Goal: Task Accomplishment & Management: Use online tool/utility

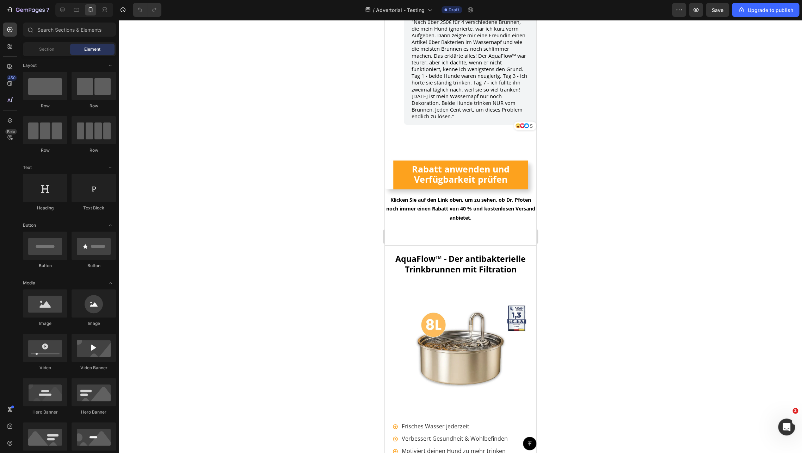
scroll to position [5689, 0]
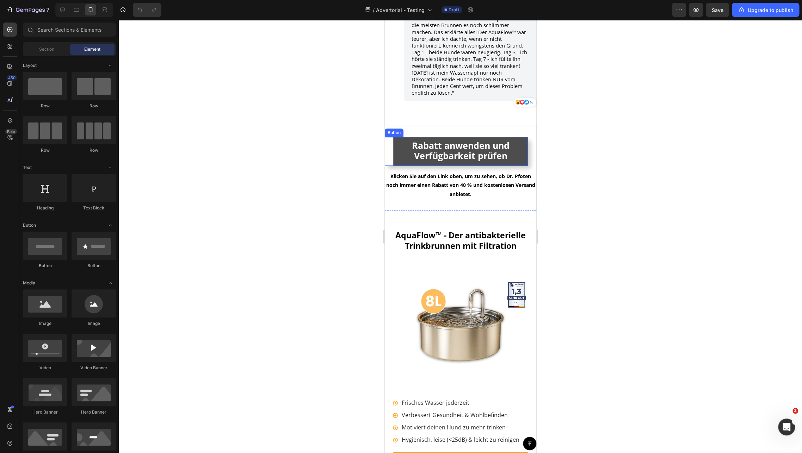
click at [396, 137] on link "Rabatt anwenden und Verfügbarkeit prüfen" at bounding box center [460, 151] width 135 height 29
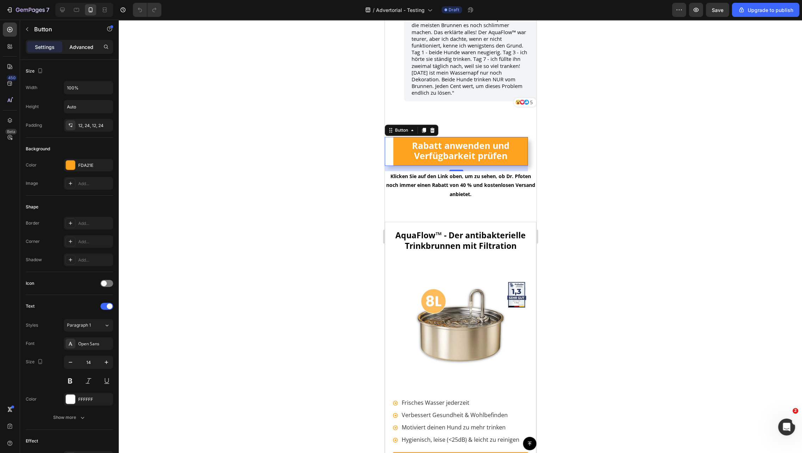
click at [86, 44] on p "Advanced" at bounding box center [81, 46] width 24 height 7
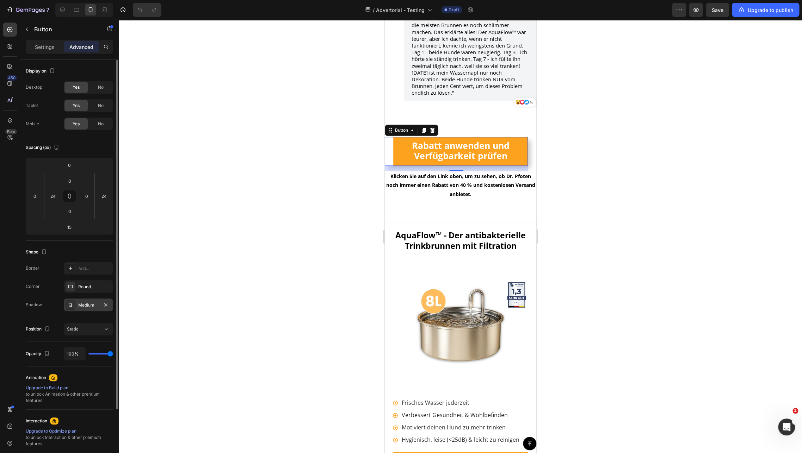
click at [85, 305] on div "Medium" at bounding box center [88, 305] width 20 height 6
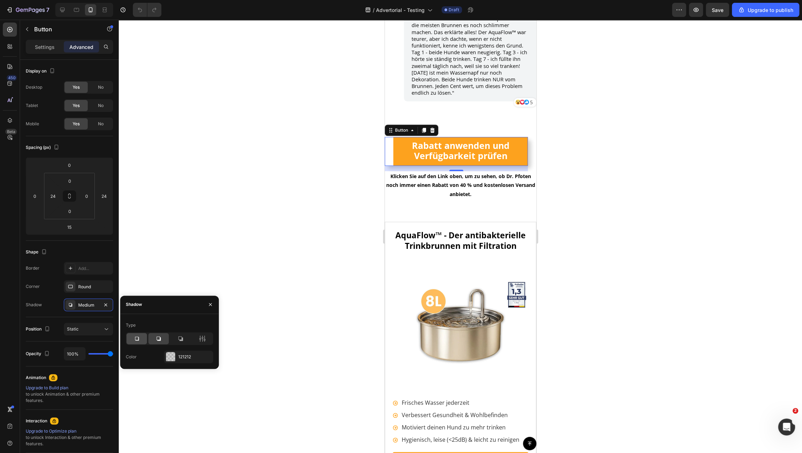
click at [139, 340] on icon at bounding box center [136, 338] width 7 height 7
click at [182, 337] on icon at bounding box center [180, 338] width 7 height 7
click at [201, 335] on div at bounding box center [202, 338] width 20 height 11
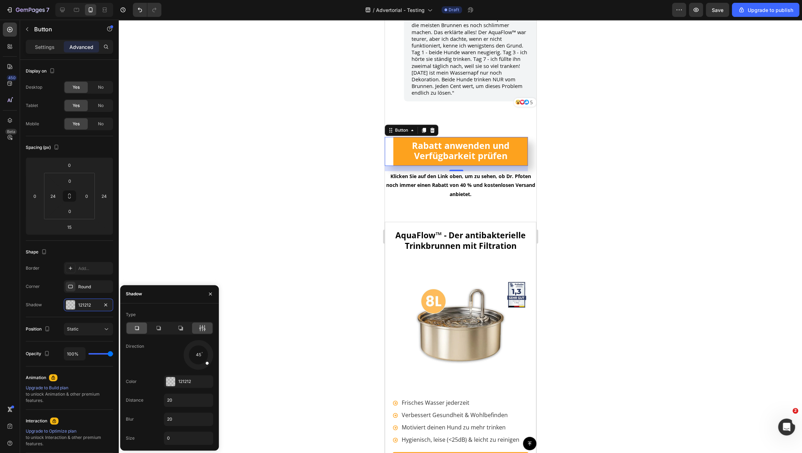
click at [127, 326] on div at bounding box center [136, 328] width 20 height 11
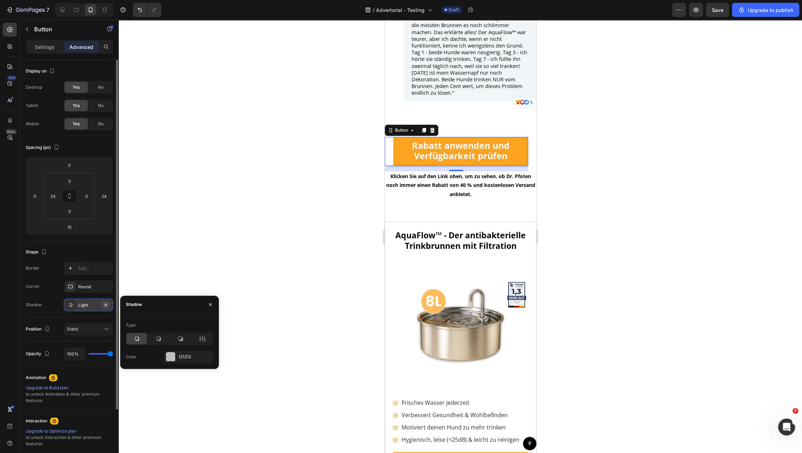
click at [109, 305] on button "button" at bounding box center [105, 305] width 8 height 8
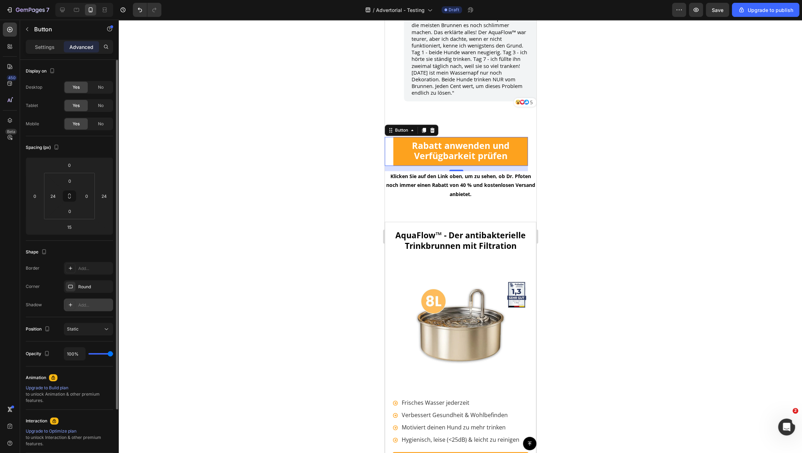
click at [76, 321] on div "Position Static" at bounding box center [69, 329] width 87 height 24
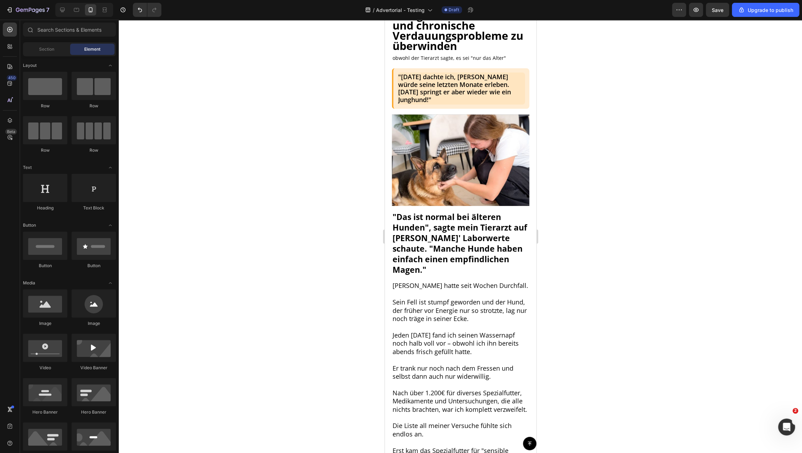
scroll to position [65, 0]
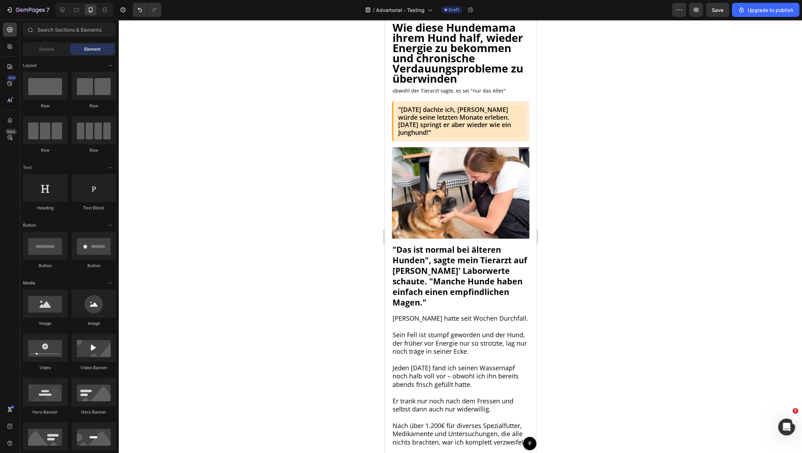
drag, startPoint x: 532, startPoint y: 158, endPoint x: 913, endPoint y: 39, distance: 399.6
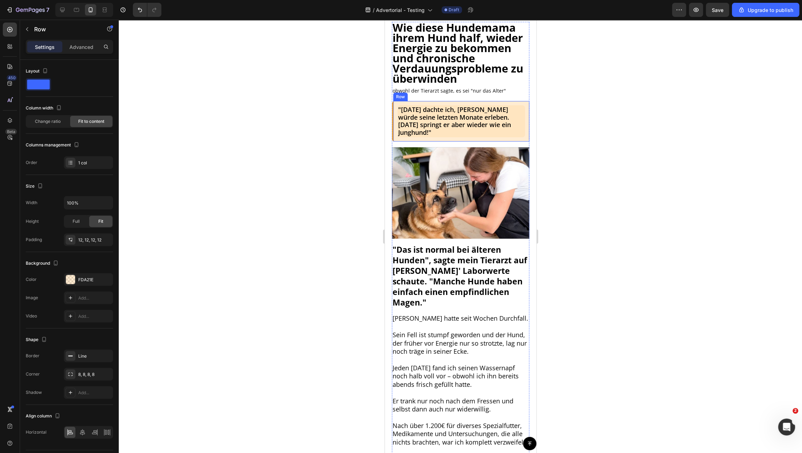
click at [414, 113] on div ""[DATE] dachte ich, [PERSON_NAME] würde seine letzten Monate erleben. [DATE] sp…" at bounding box center [459, 121] width 137 height 41
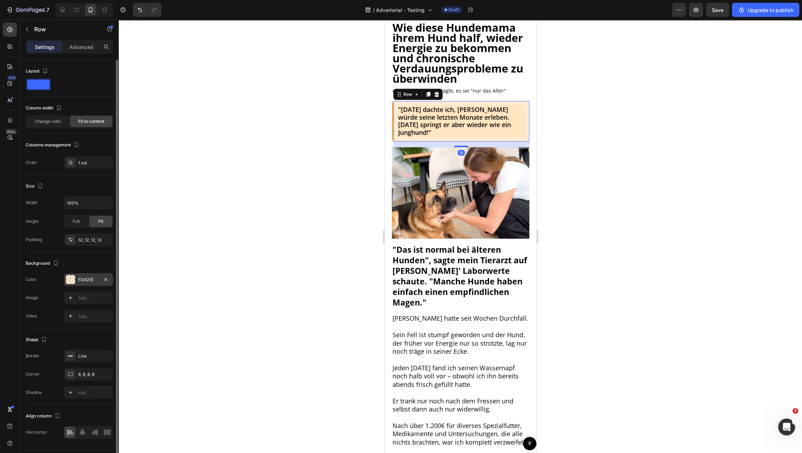
click at [72, 281] on div at bounding box center [70, 279] width 9 height 9
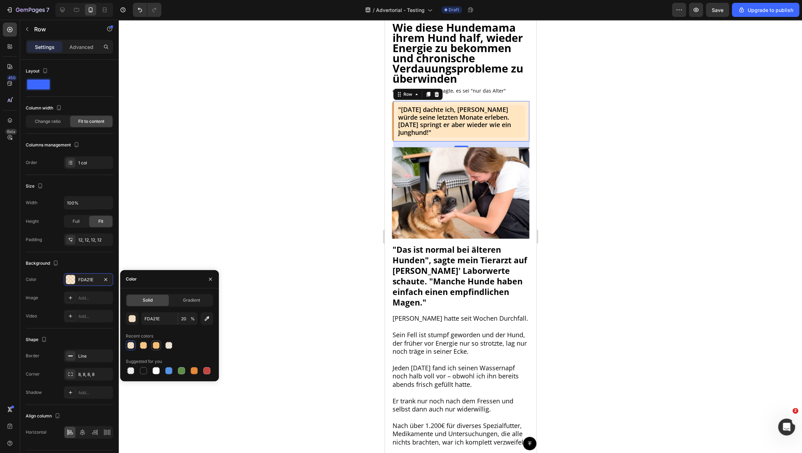
click at [156, 344] on div at bounding box center [156, 345] width 7 height 7
type input "60"
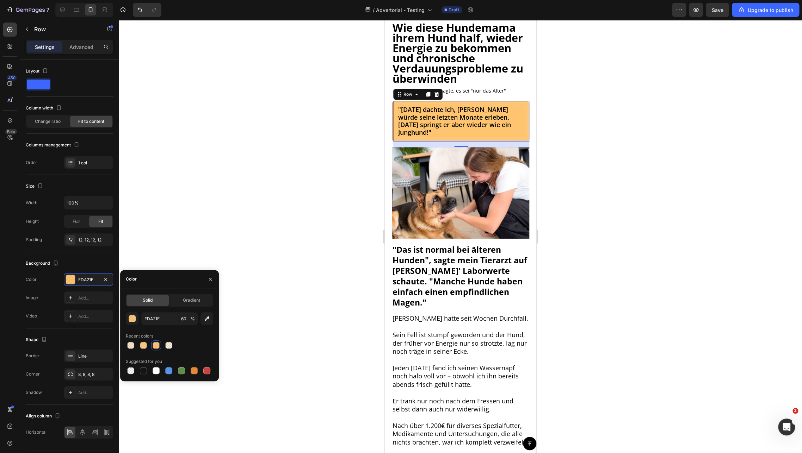
click at [200, 370] on div at bounding box center [169, 371] width 87 height 10
click at [195, 370] on div at bounding box center [194, 370] width 7 height 7
type input "E4893A"
type input "100"
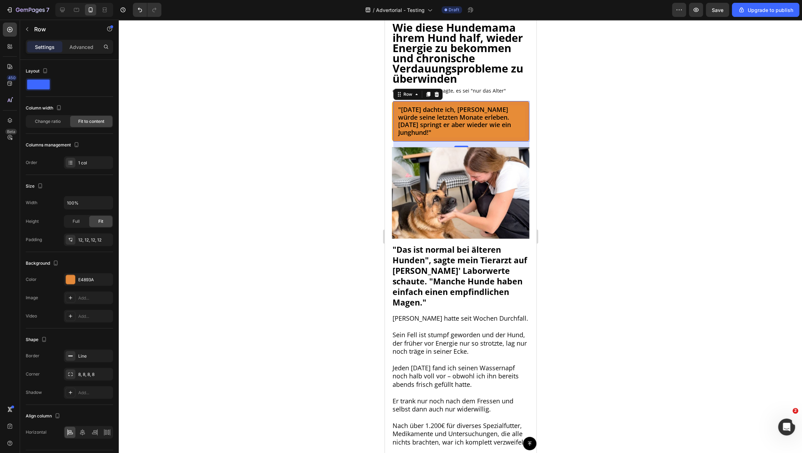
click at [651, 95] on div at bounding box center [460, 237] width 683 height 434
click at [418, 112] on div ""[DATE] dachte ich, [PERSON_NAME] würde seine letzten Monate erleben. [DATE] sp…" at bounding box center [459, 121] width 137 height 41
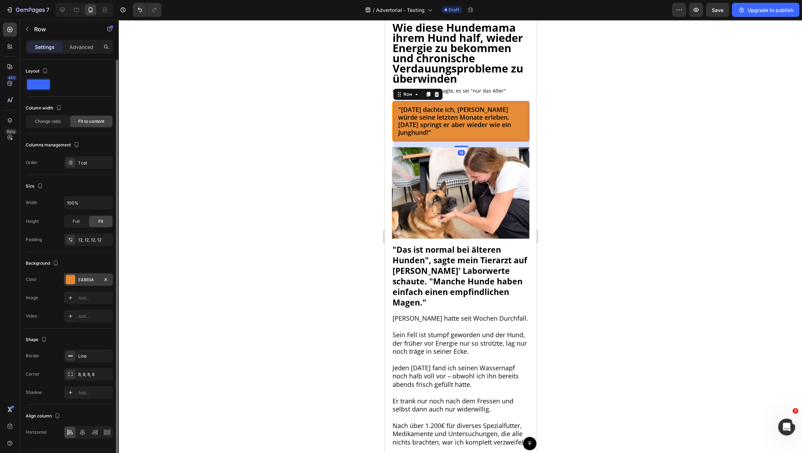
click at [73, 279] on div at bounding box center [70, 279] width 9 height 9
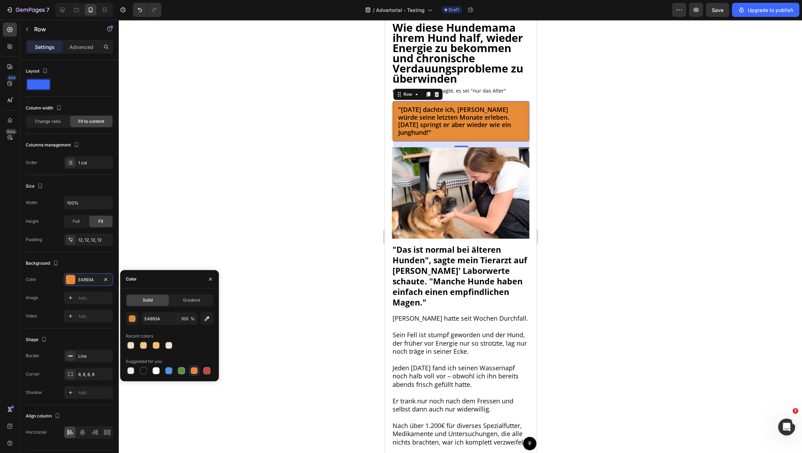
click at [189, 302] on span "Gradient" at bounding box center [191, 300] width 17 height 6
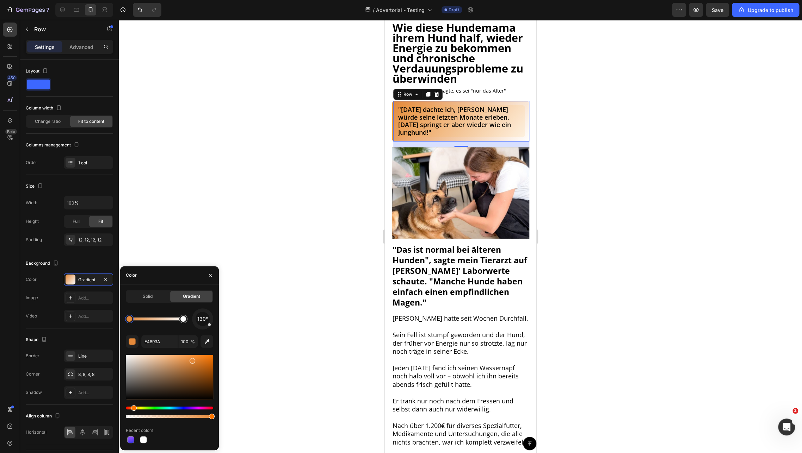
click at [151, 304] on div "Solid Gradient 130° E4893A 100 % Recent colors" at bounding box center [169, 367] width 87 height 155
click at [148, 298] on span "Solid" at bounding box center [148, 296] width 10 height 6
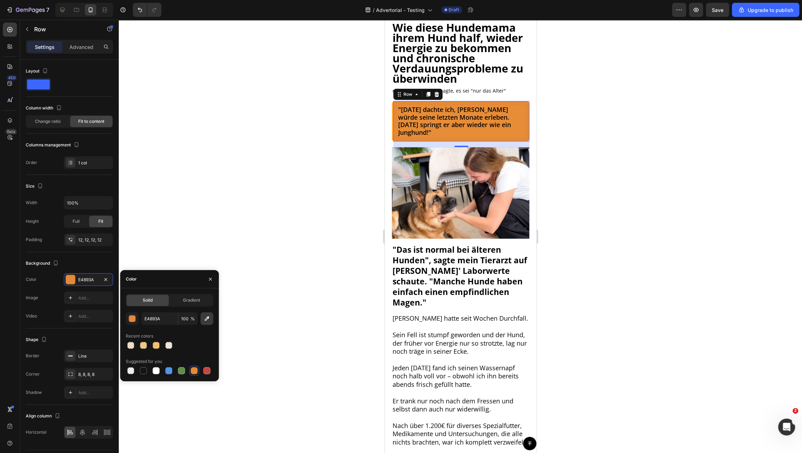
click at [207, 320] on icon "button" at bounding box center [206, 318] width 7 height 7
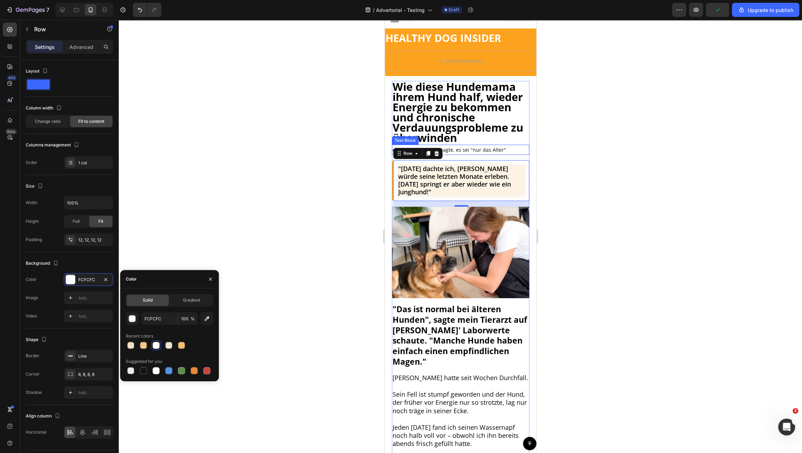
scroll to position [0, 0]
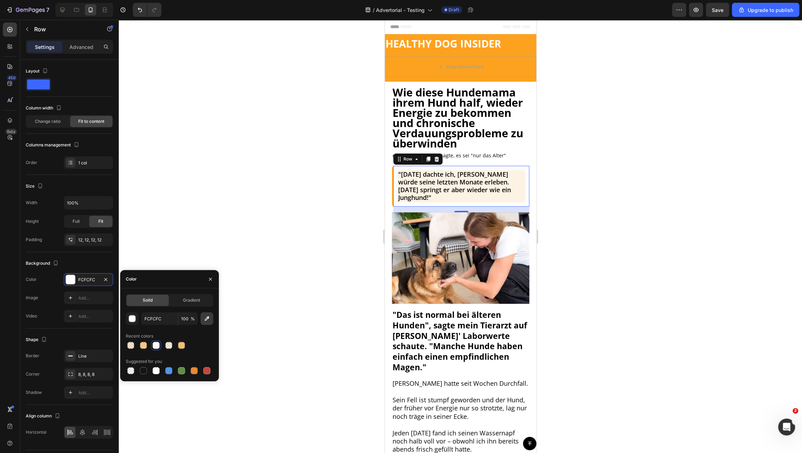
click at [209, 318] on icon "button" at bounding box center [207, 319] width 5 height 5
type input "FDA21E"
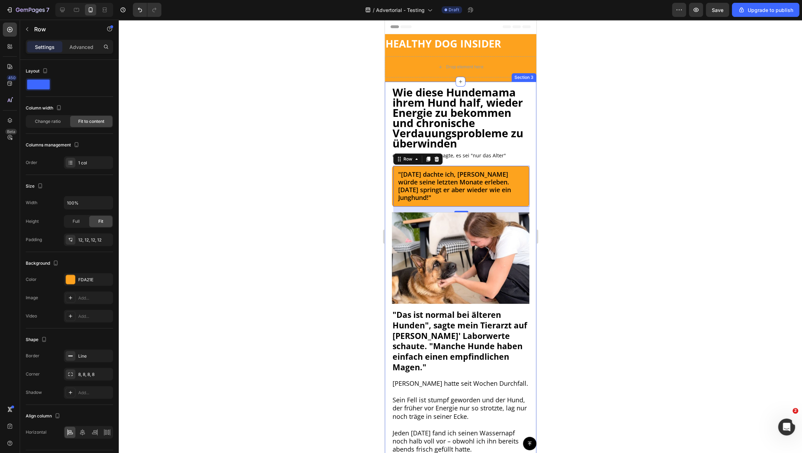
click at [583, 181] on div at bounding box center [460, 237] width 683 height 434
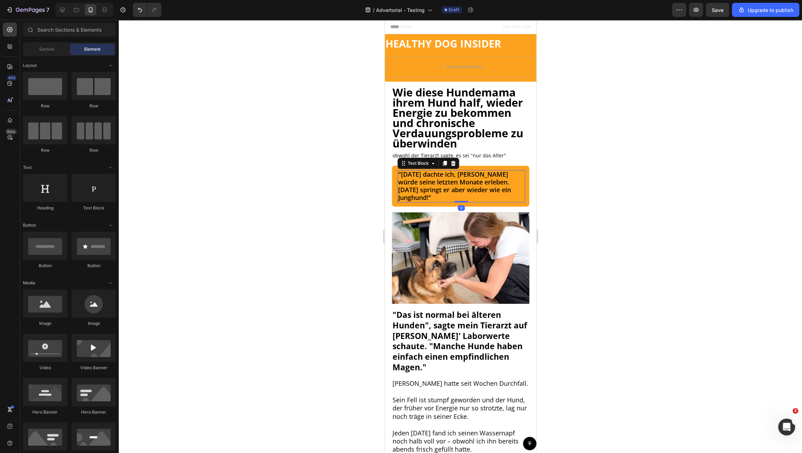
click at [450, 195] on span ""[DATE] dachte ich, [PERSON_NAME] würde seine letzten Monate erleben. [DATE] sp…" at bounding box center [454, 185] width 113 height 31
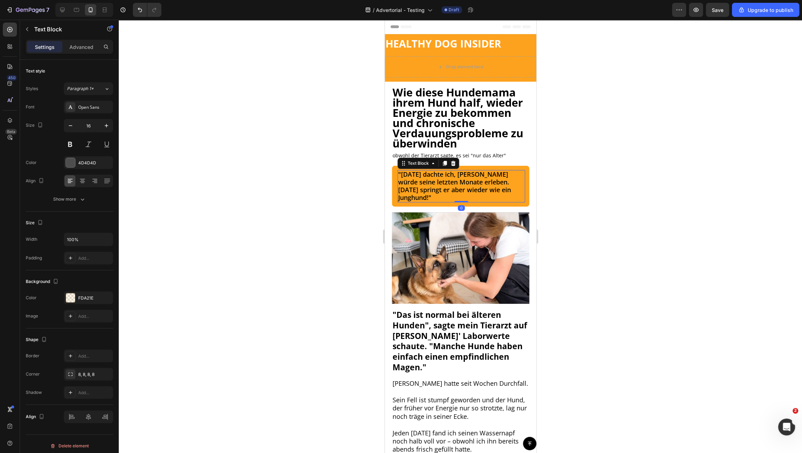
click at [450, 195] on span ""[DATE] dachte ich, [PERSON_NAME] würde seine letzten Monate erleben. [DATE] sp…" at bounding box center [454, 185] width 113 height 31
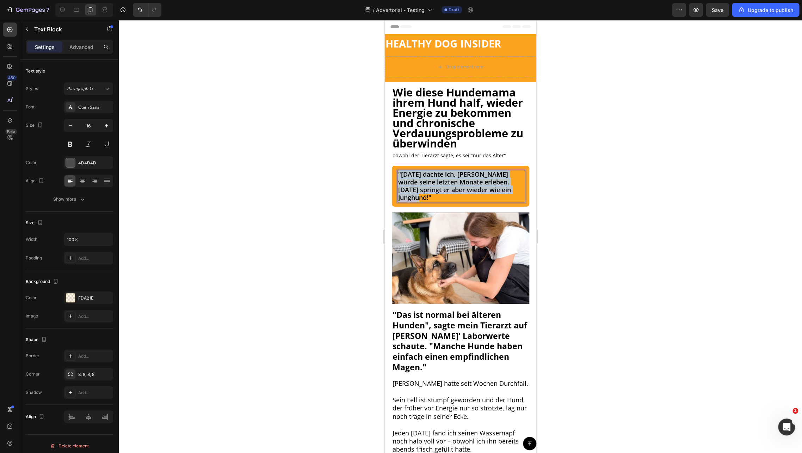
click at [450, 195] on span ""[DATE] dachte ich, [PERSON_NAME] würde seine letzten Monate erleben. [DATE] sp…" at bounding box center [454, 185] width 113 height 31
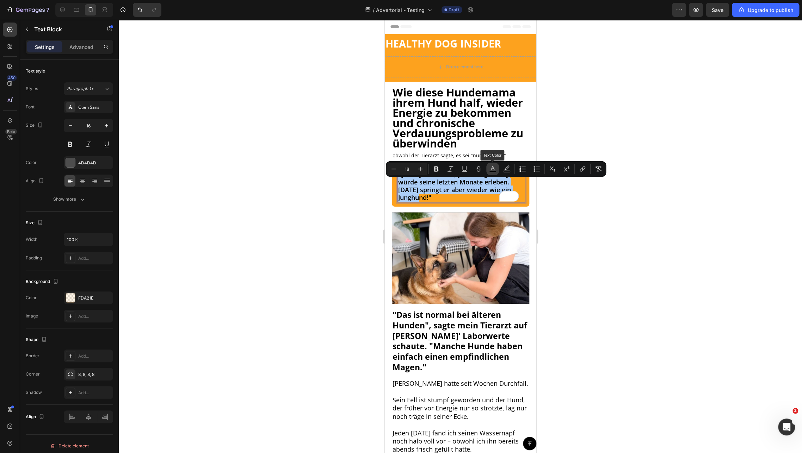
click at [491, 169] on icon "Editor contextual toolbar" at bounding box center [493, 168] width 4 height 4
type input "000000"
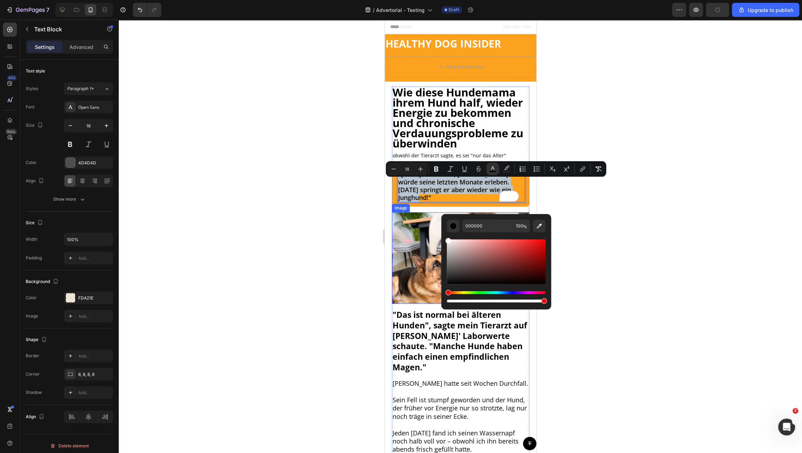
type input "FFFFFF"
drag, startPoint x: 835, startPoint y: 263, endPoint x: 455, endPoint y: 212, distance: 383.6
click at [619, 196] on div at bounding box center [460, 237] width 683 height 434
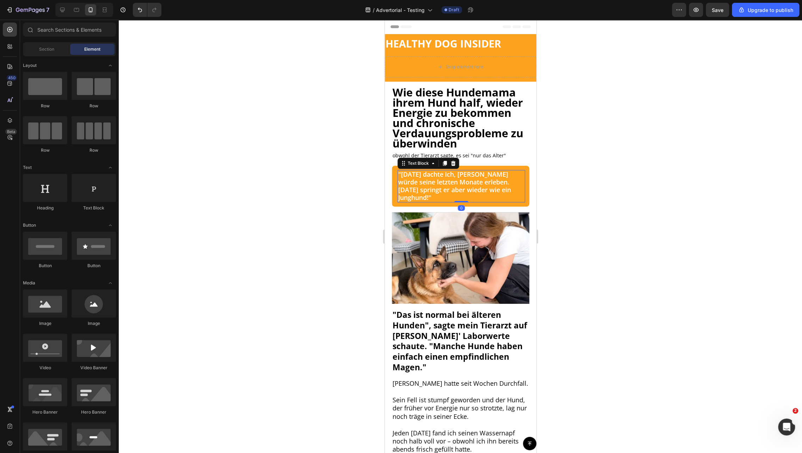
click at [459, 193] on span ""[DATE] dachte ich, [PERSON_NAME] würde seine letzten Monate erleben. [DATE] sp…" at bounding box center [454, 185] width 113 height 31
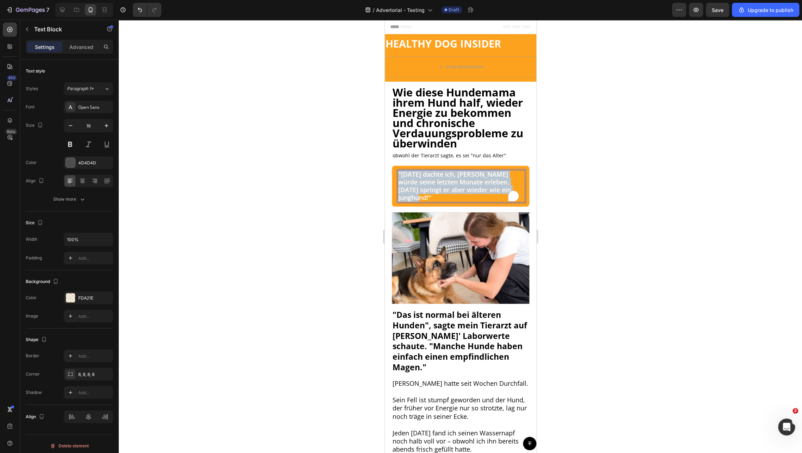
click at [459, 193] on span ""[DATE] dachte ich, [PERSON_NAME] würde seine letzten Monate erleben. [DATE] sp…" at bounding box center [454, 185] width 113 height 31
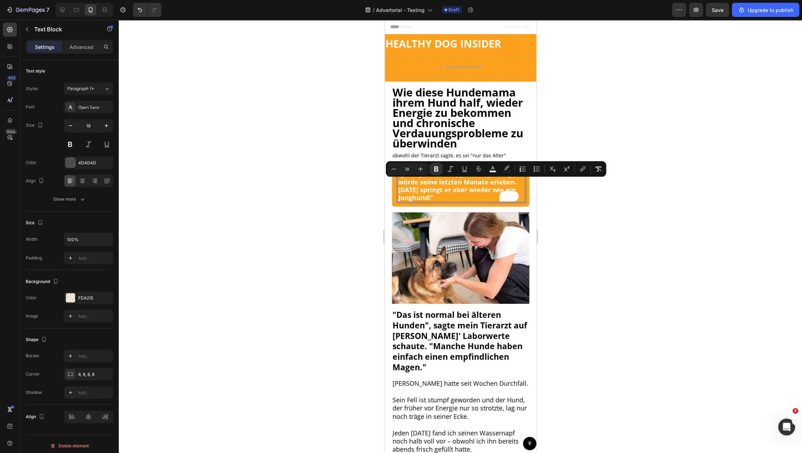
click at [641, 200] on div at bounding box center [460, 237] width 683 height 434
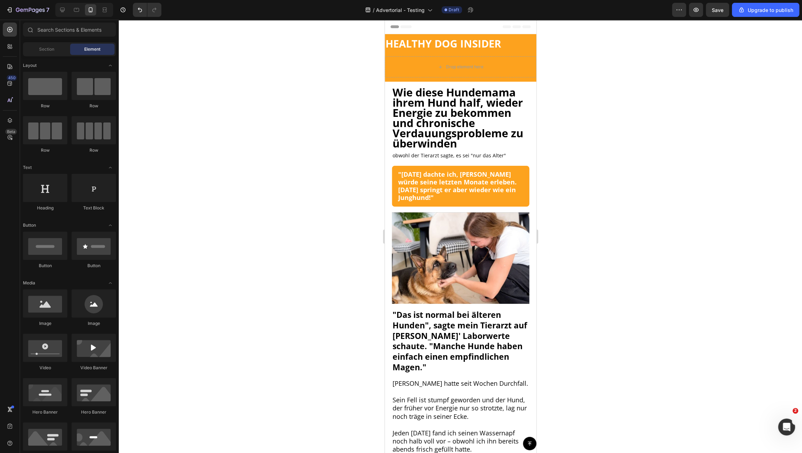
click at [628, 173] on div at bounding box center [460, 237] width 683 height 434
drag, startPoint x: 429, startPoint y: 114, endPoint x: 410, endPoint y: 83, distance: 36.6
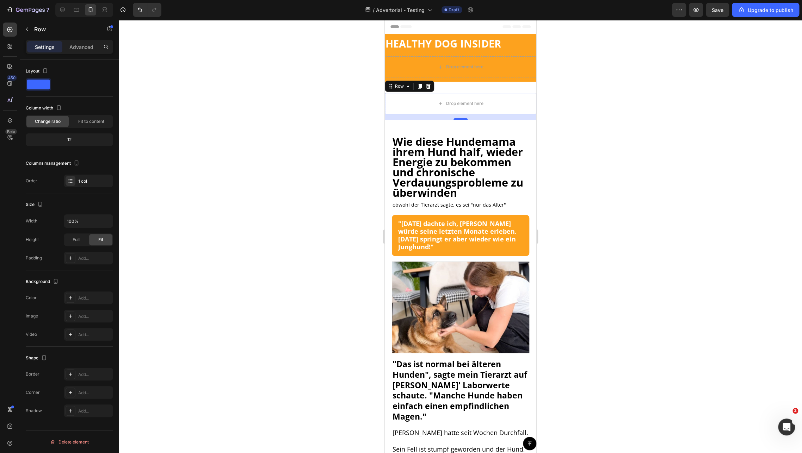
click at [47, 47] on p "Settings" at bounding box center [45, 46] width 20 height 7
click at [33, 27] on div "Row" at bounding box center [60, 29] width 80 height 18
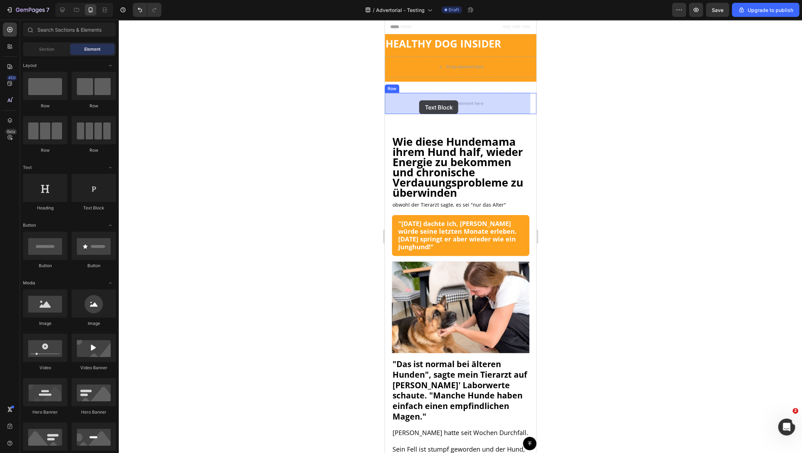
drag, startPoint x: 471, startPoint y: 217, endPoint x: 419, endPoint y: 100, distance: 127.9
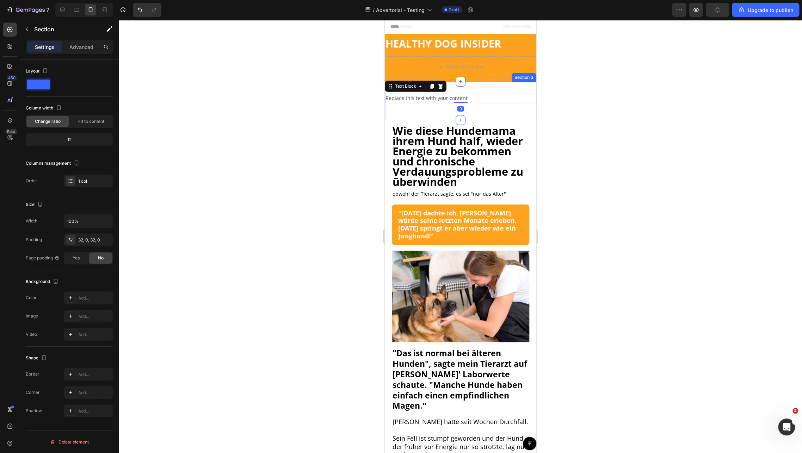
click at [411, 109] on div "Replace this text with your content Text Block 0 Row Section 3" at bounding box center [459, 101] width 151 height 38
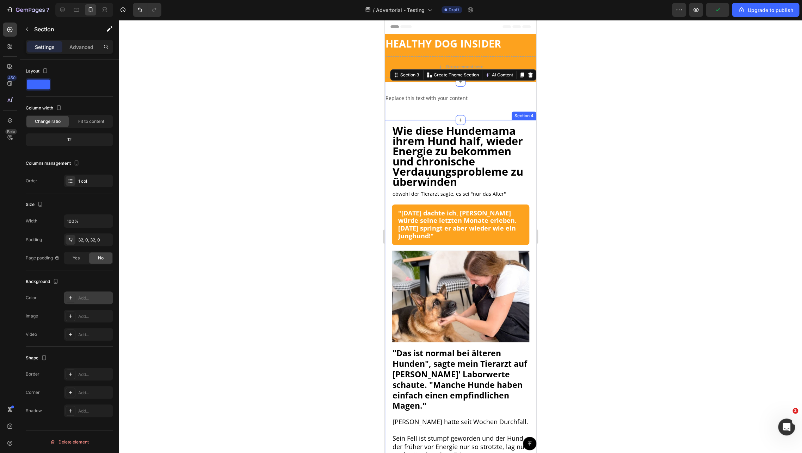
click at [93, 299] on div "Add..." at bounding box center [94, 298] width 33 height 6
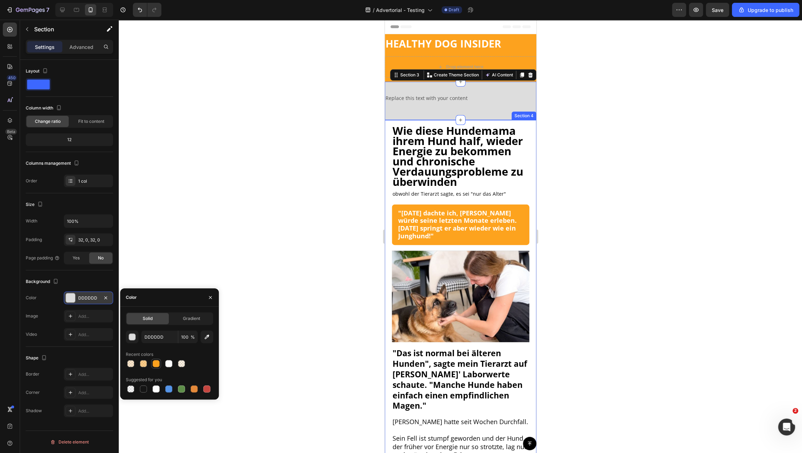
click at [155, 363] on div at bounding box center [156, 363] width 7 height 7
type input "FDA21E"
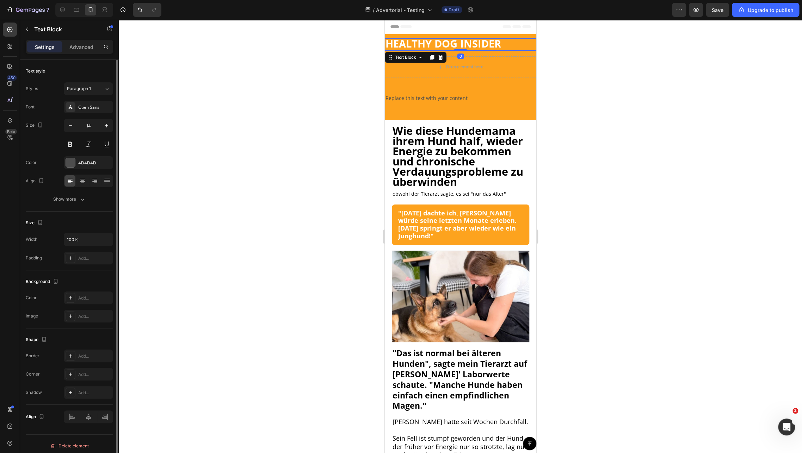
click at [419, 49] on strong "HEALTHY DOG INSIDER" at bounding box center [443, 44] width 116 height 14
click at [419, 48] on strong "HEALTHY DOG INSIDER" at bounding box center [443, 44] width 116 height 14
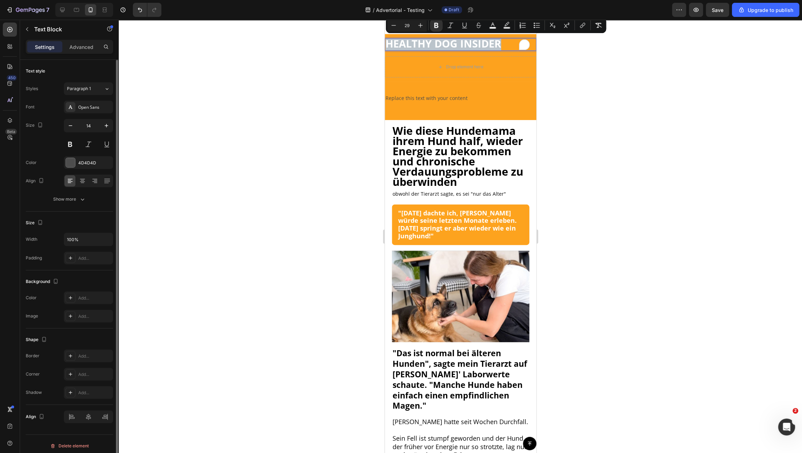
copy strong "HEALTHY DOG INSIDER"
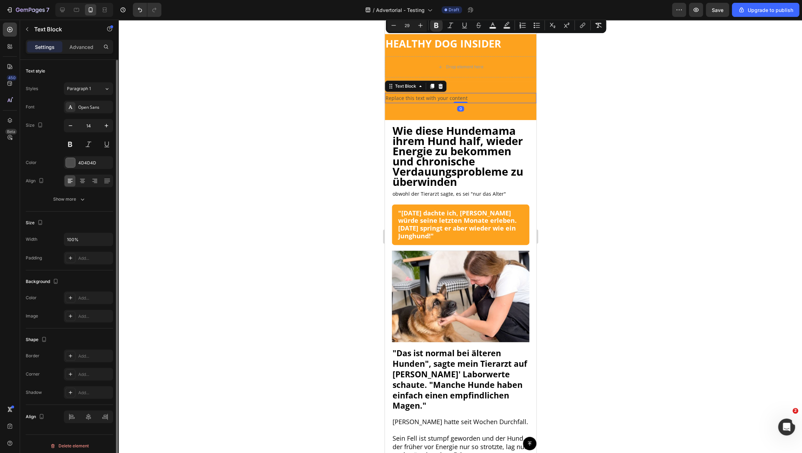
click at [426, 101] on div "Replace this text with your content" at bounding box center [459, 98] width 151 height 10
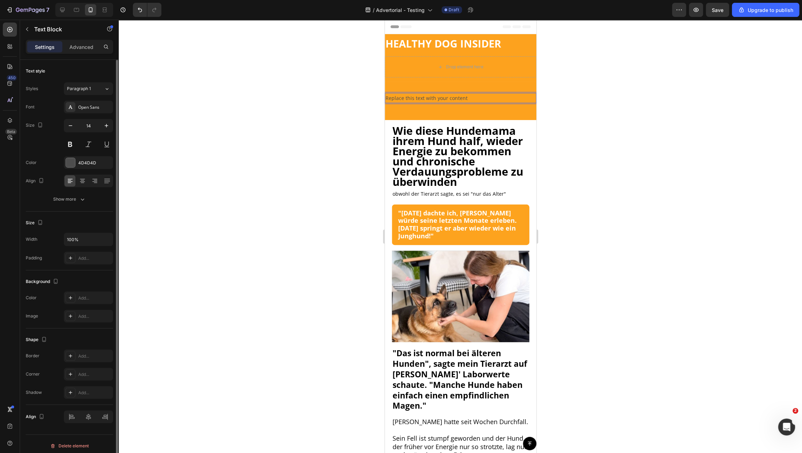
click at [426, 101] on div "Replace this text with your content" at bounding box center [459, 98] width 151 height 10
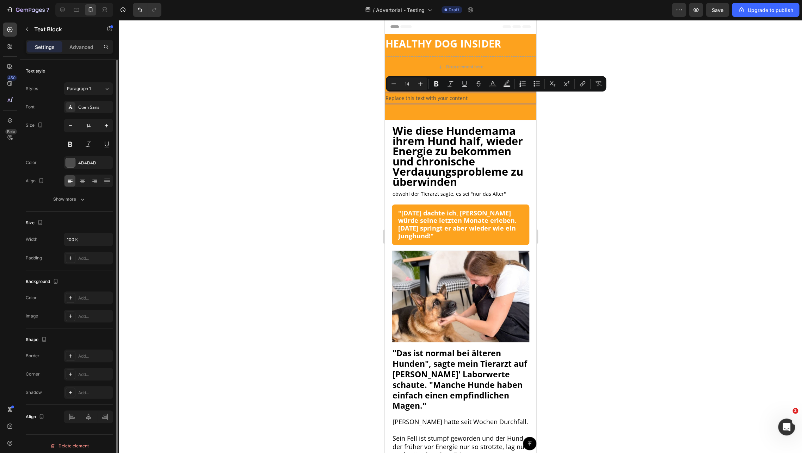
click at [424, 98] on p "Replace this text with your content" at bounding box center [460, 98] width 150 height 9
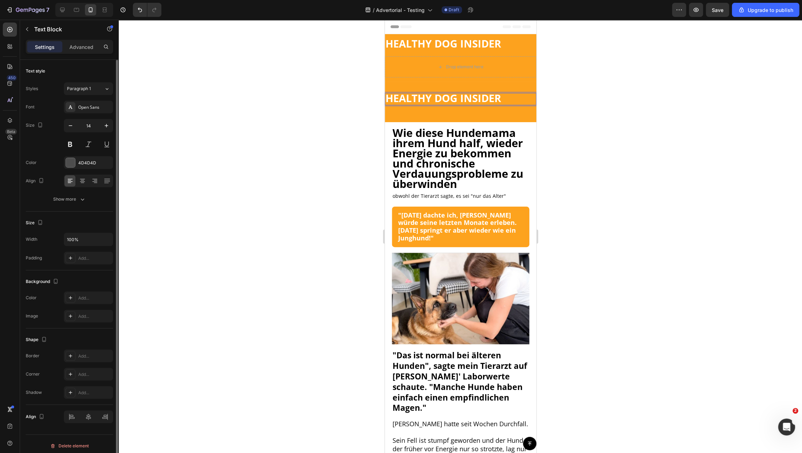
click at [586, 76] on div at bounding box center [460, 237] width 683 height 434
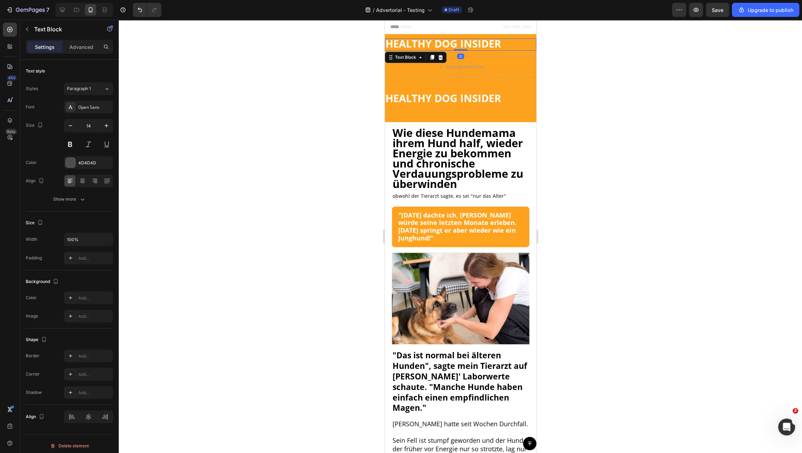
click at [470, 45] on strong "HEALTHY DOG INSIDER" at bounding box center [443, 44] width 116 height 14
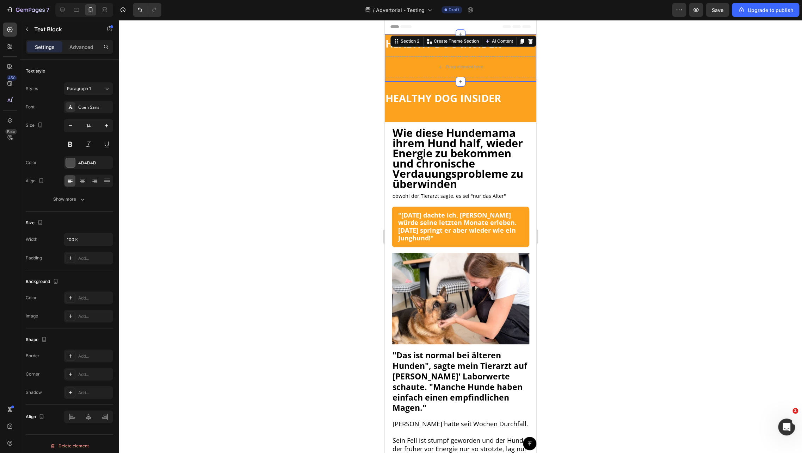
click at [499, 36] on div "HEALTHY DOG INSIDER Text Block Drop element here Row Row Section 2 You can crea…" at bounding box center [459, 58] width 151 height 48
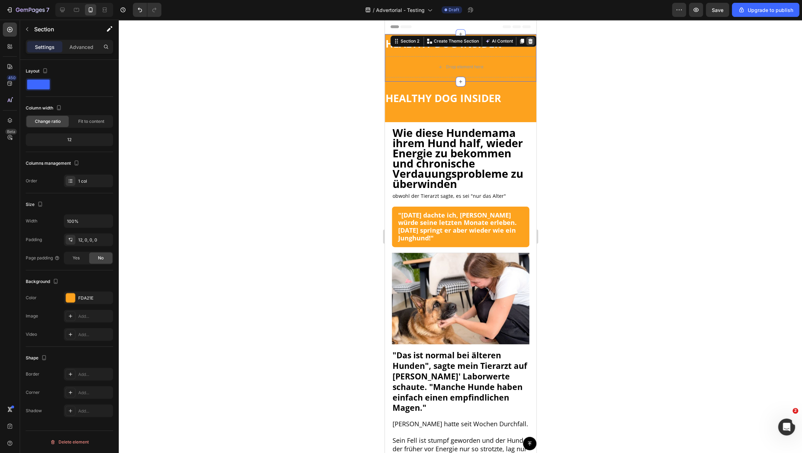
click at [527, 40] on div at bounding box center [530, 41] width 8 height 8
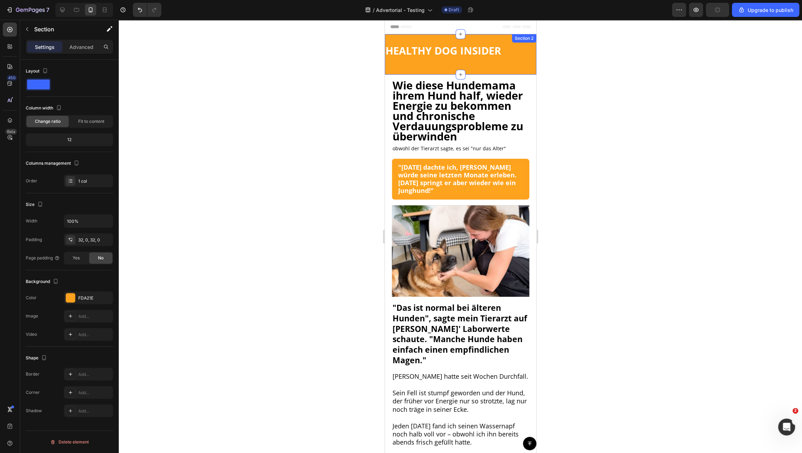
click at [443, 64] on div "HEALTHY DOG INSIDER Text Block Row Section 2" at bounding box center [459, 54] width 151 height 41
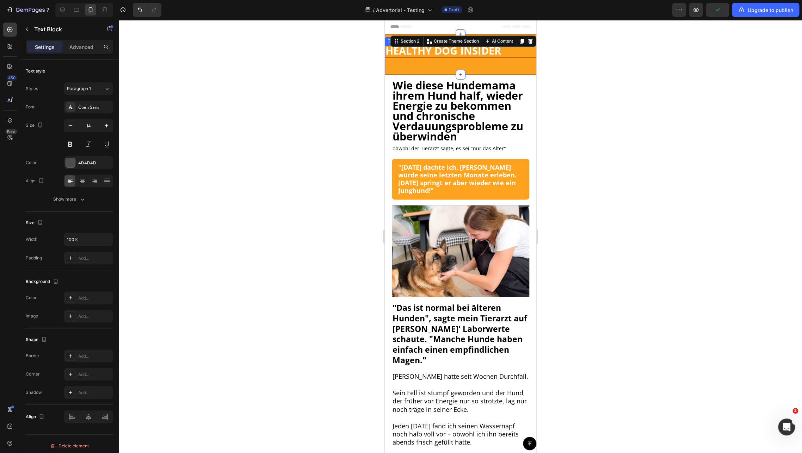
click at [450, 53] on strong "HEALTHY DOG INSIDER" at bounding box center [443, 51] width 116 height 14
click at [438, 63] on div "HEALTHY DOG INSIDER Text Block Row" at bounding box center [459, 54] width 151 height 18
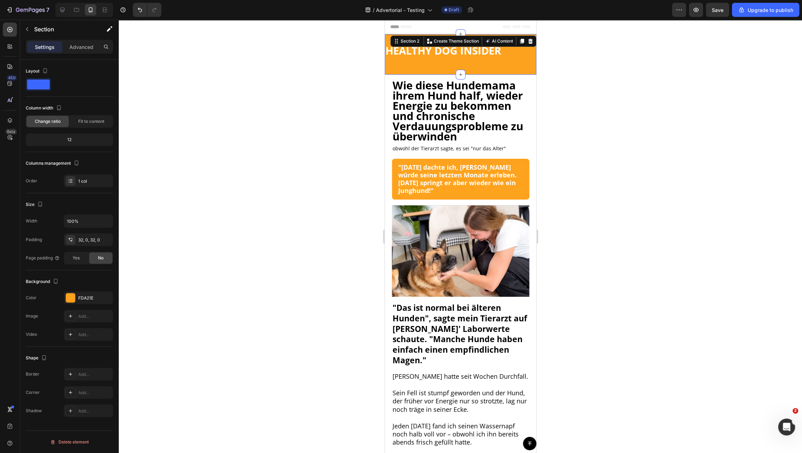
click at [527, 40] on icon at bounding box center [530, 41] width 6 height 6
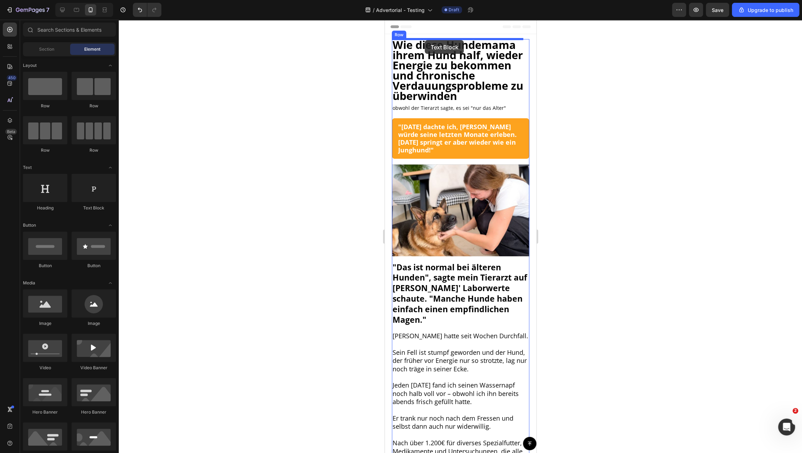
drag, startPoint x: 467, startPoint y: 217, endPoint x: 424, endPoint y: 40, distance: 182.1
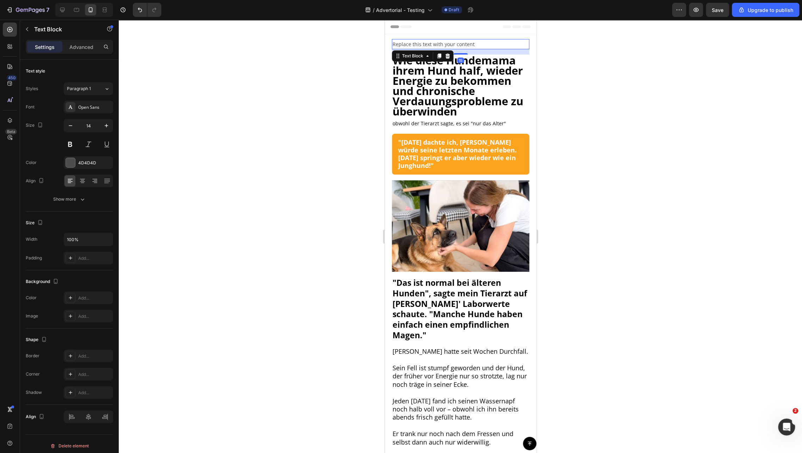
click at [436, 45] on div "Replace this text with your content" at bounding box center [459, 44] width 137 height 10
click at [436, 45] on p "Replace this text with your content" at bounding box center [460, 44] width 136 height 9
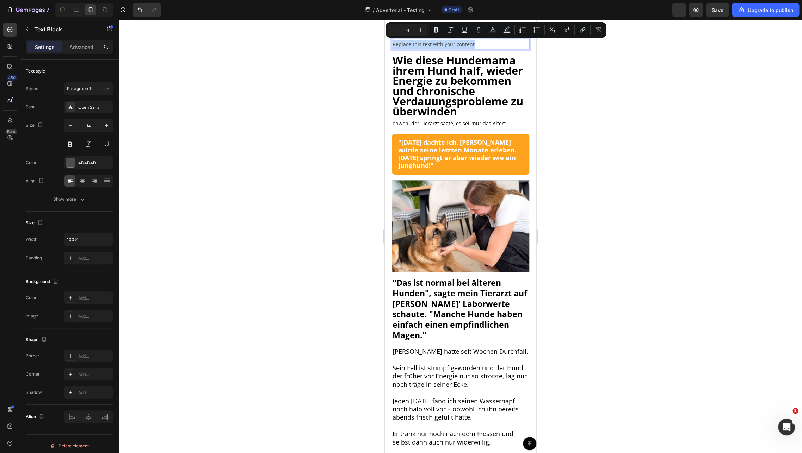
click at [436, 45] on p "Replace this text with your content" at bounding box center [460, 44] width 136 height 9
click at [505, 32] on rect "Editor contextual toolbar" at bounding box center [506, 33] width 7 height 2
type input "000000"
type input "77"
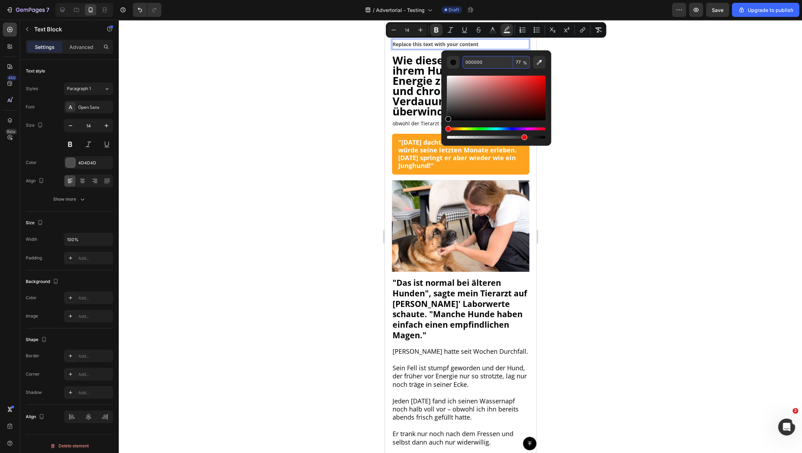
click at [488, 63] on input "000000" at bounding box center [487, 62] width 51 height 13
click at [536, 63] on icon "Editor contextual toolbar" at bounding box center [538, 62] width 7 height 7
type input "FDA21E"
type input "100"
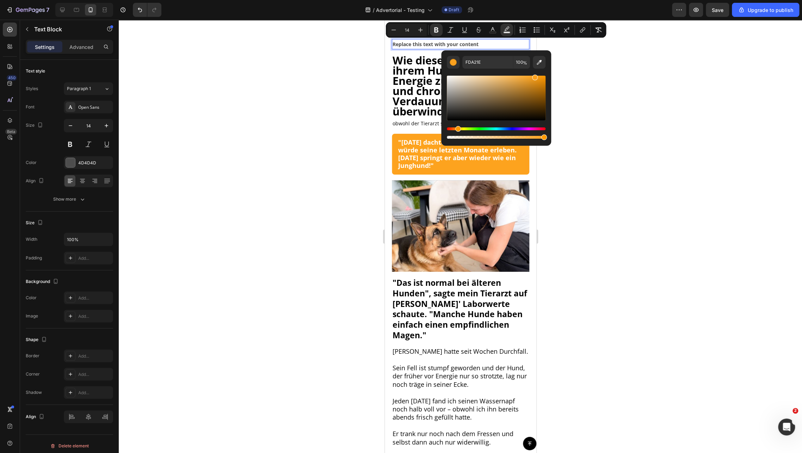
click at [610, 70] on div at bounding box center [460, 237] width 683 height 434
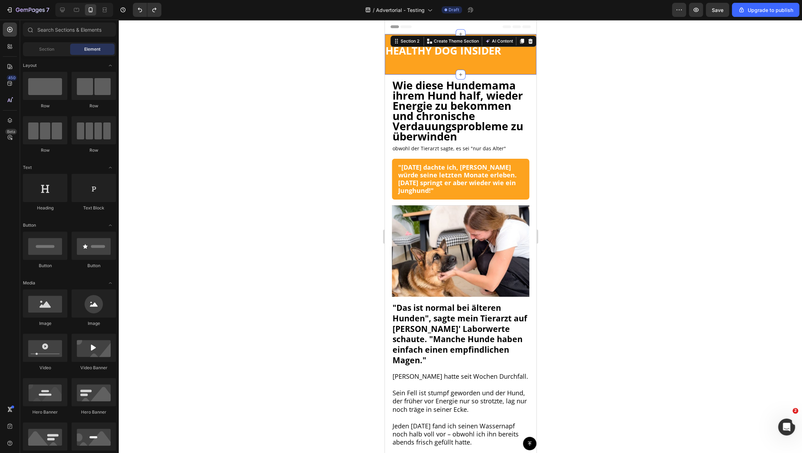
click at [399, 64] on div "HEALTHY DOG INSIDER Text Block Row Section 2 You can create reusable sections C…" at bounding box center [459, 54] width 151 height 41
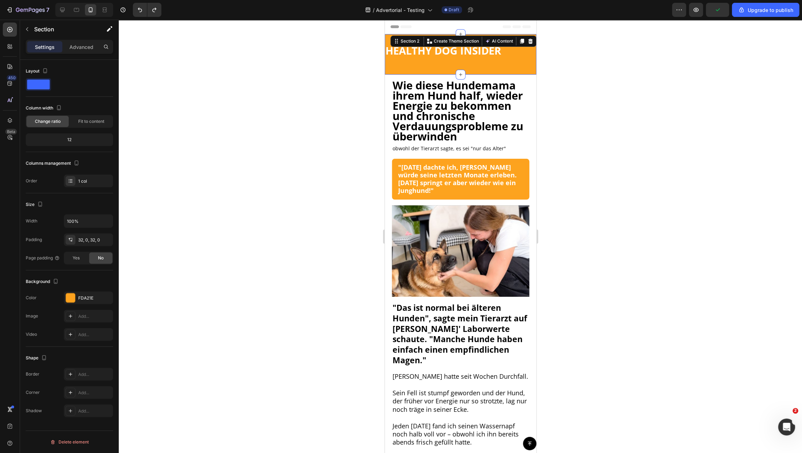
click at [346, 112] on div at bounding box center [460, 237] width 683 height 434
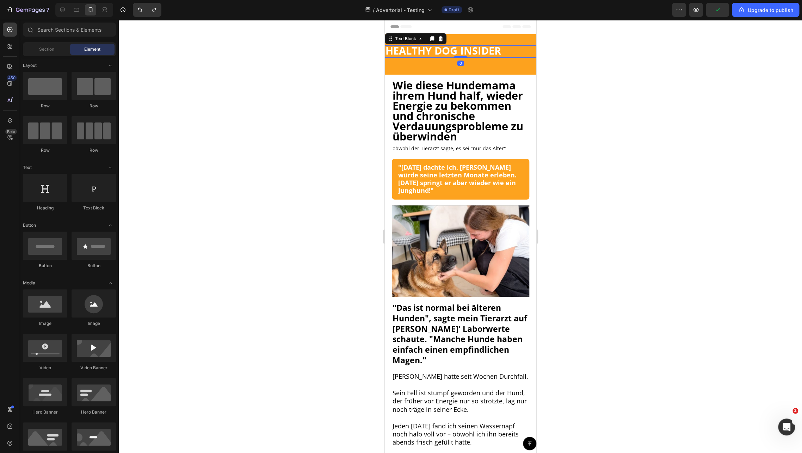
click at [415, 46] on strong "HEALTHY DOG INSIDER" at bounding box center [443, 51] width 116 height 14
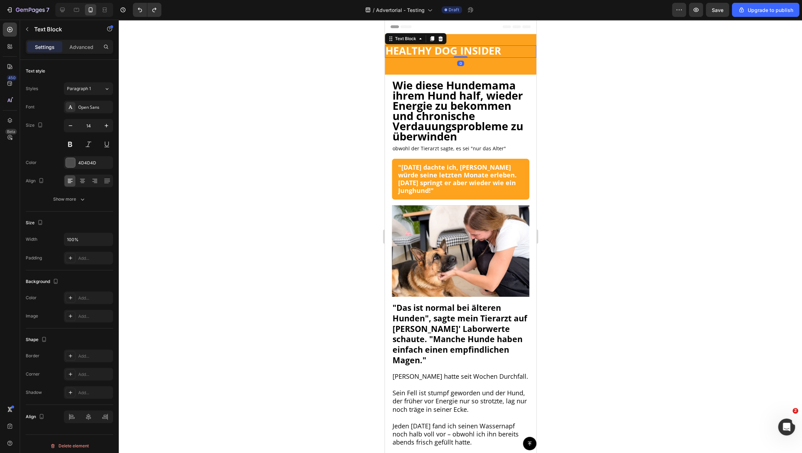
click at [418, 51] on strong "HEALTHY DOG INSIDER" at bounding box center [443, 51] width 116 height 14
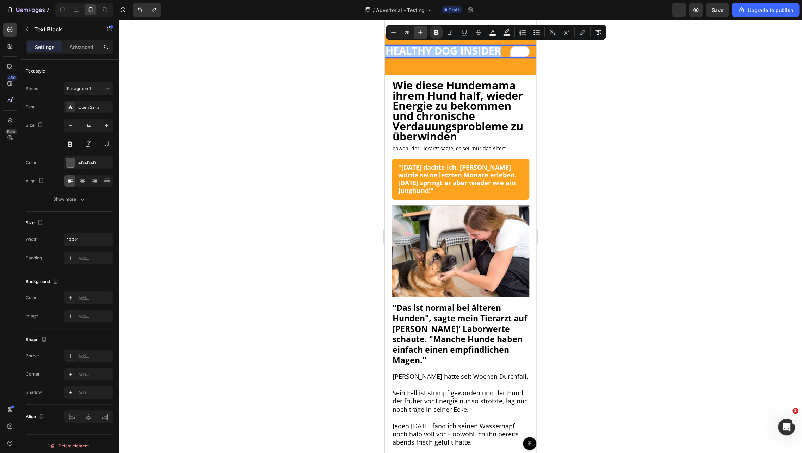
click at [418, 34] on icon "Editor contextual toolbar" at bounding box center [420, 32] width 7 height 7
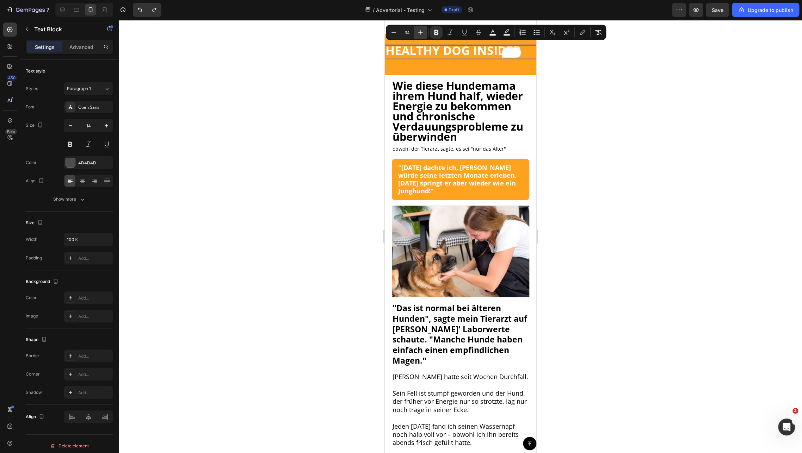
click at [418, 34] on icon "Editor contextual toolbar" at bounding box center [420, 32] width 7 height 7
type input "36"
click at [588, 82] on div at bounding box center [460, 237] width 683 height 434
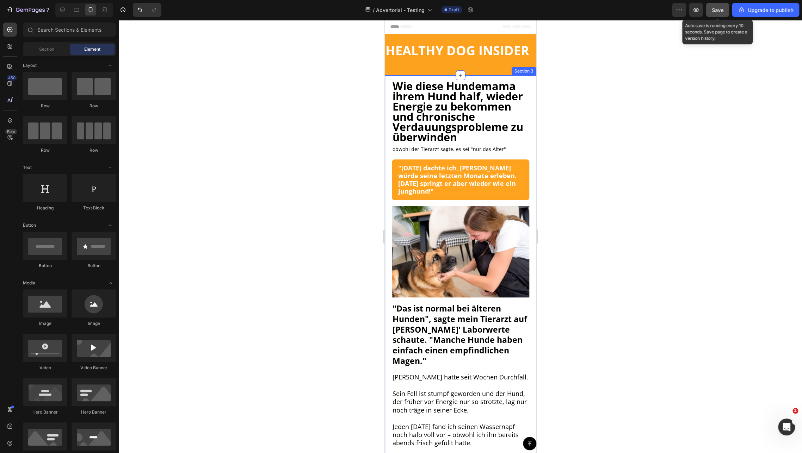
click at [714, 15] on button "Save" at bounding box center [717, 10] width 23 height 14
click at [64, 12] on icon at bounding box center [62, 9] width 7 height 7
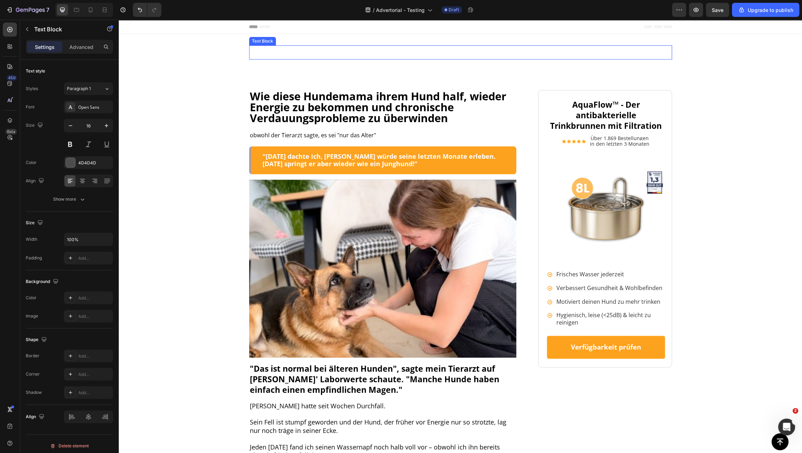
click at [342, 53] on strong "HEALTHY DOG INSIDER" at bounding box center [322, 50] width 144 height 17
click at [356, 55] on strong "HEALTHY DOG INSIDER" at bounding box center [322, 50] width 144 height 17
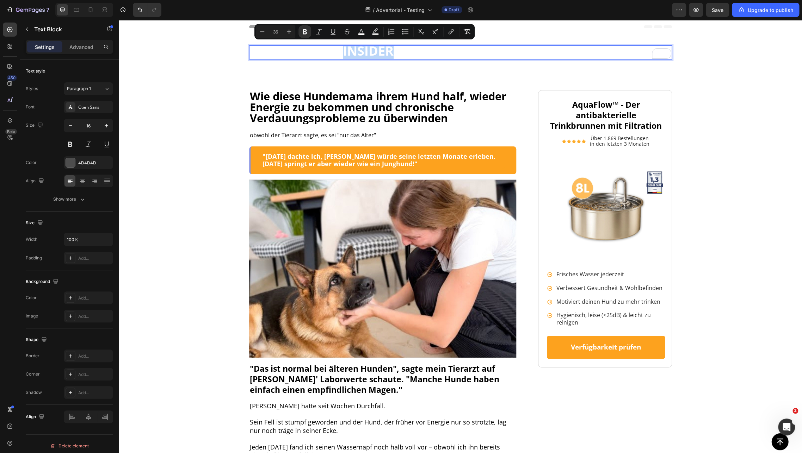
click at [369, 48] on strong "HEALTHY DOG INSIDER" at bounding box center [322, 50] width 144 height 17
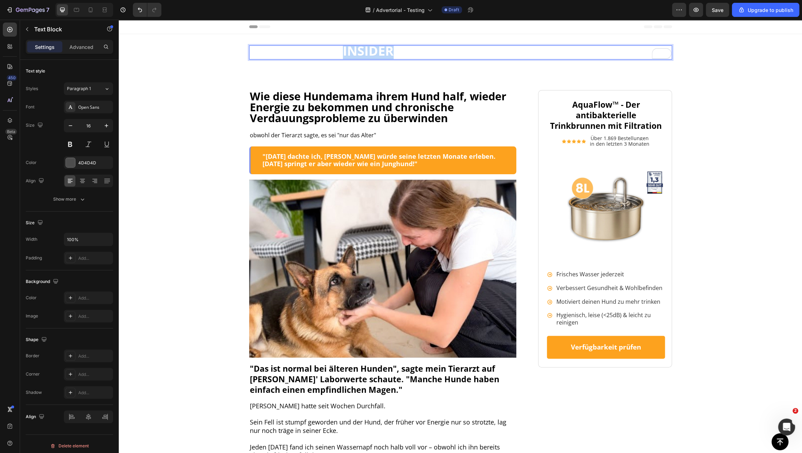
click at [369, 48] on strong "HEALTHY DOG INSIDER" at bounding box center [322, 50] width 144 height 17
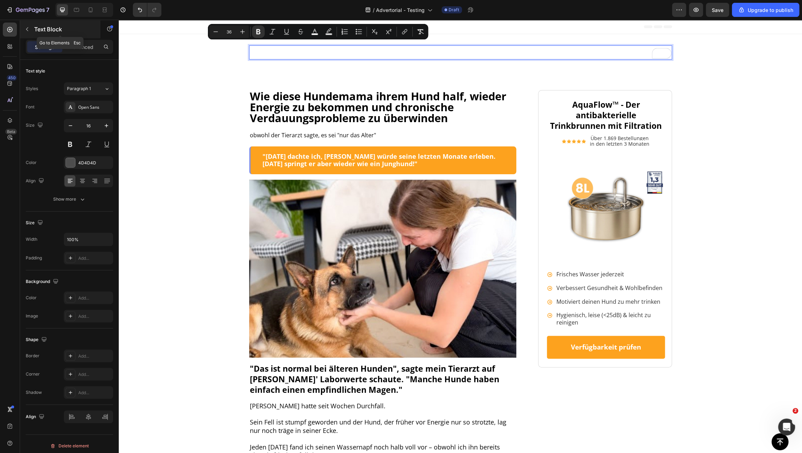
click at [27, 31] on icon "button" at bounding box center [27, 29] width 6 height 6
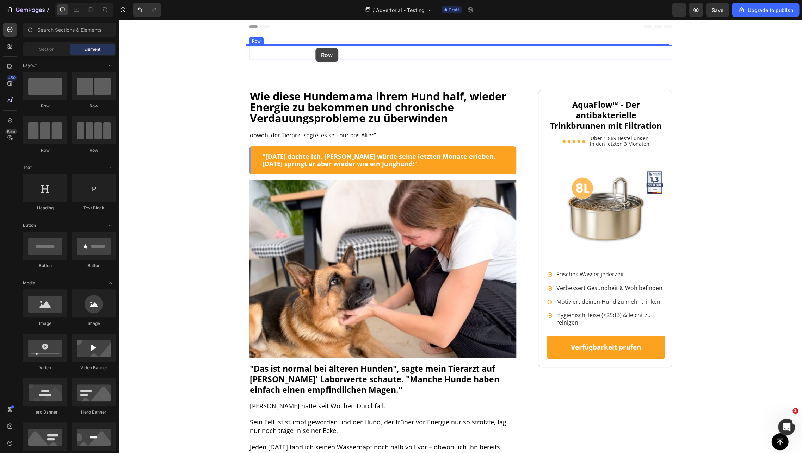
drag, startPoint x: 232, startPoint y: 98, endPoint x: 315, endPoint y: 48, distance: 97.0
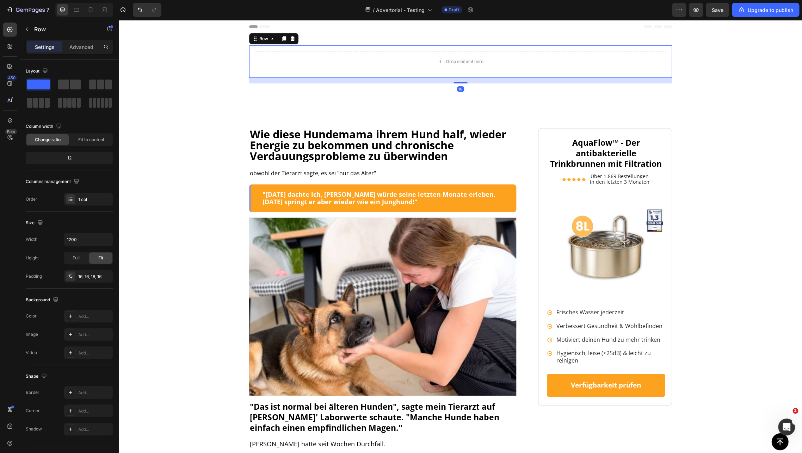
click at [319, 49] on div "Drop element here Row 16" at bounding box center [460, 61] width 423 height 32
click at [319, 48] on div "Drop element here Row 16" at bounding box center [460, 61] width 423 height 32
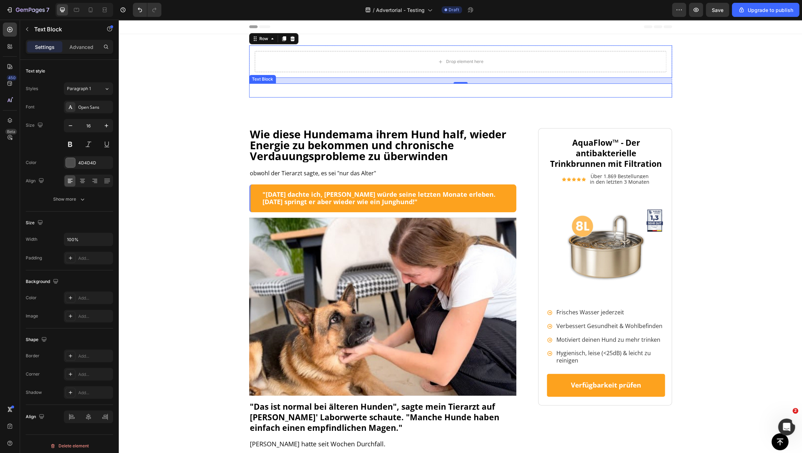
click at [308, 94] on strong "HEALTHY DOG INSIDER" at bounding box center [322, 88] width 144 height 17
click at [304, 61] on div "Drop element here" at bounding box center [460, 61] width 411 height 21
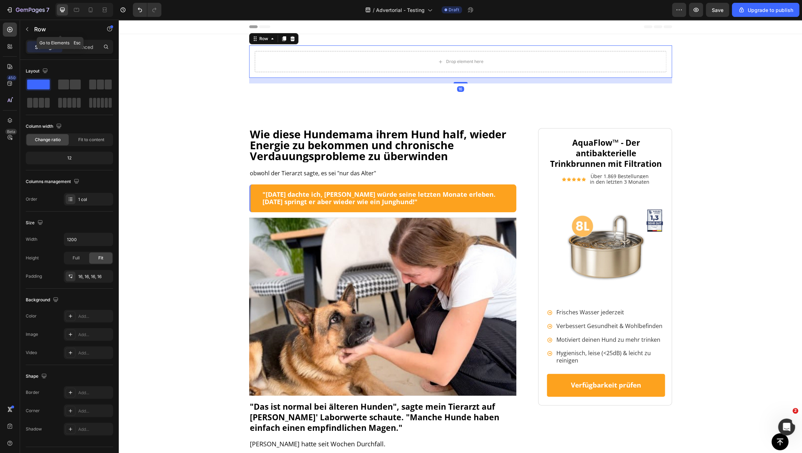
click at [33, 27] on div "Row" at bounding box center [60, 29] width 80 height 18
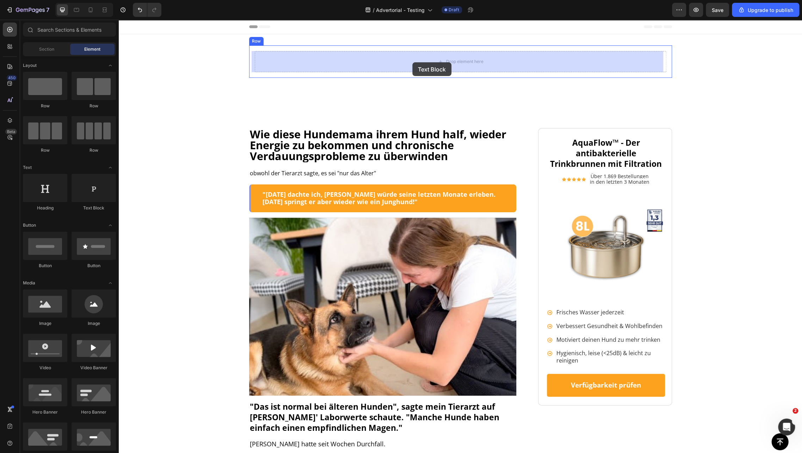
drag, startPoint x: 233, startPoint y: 207, endPoint x: 412, endPoint y: 62, distance: 230.4
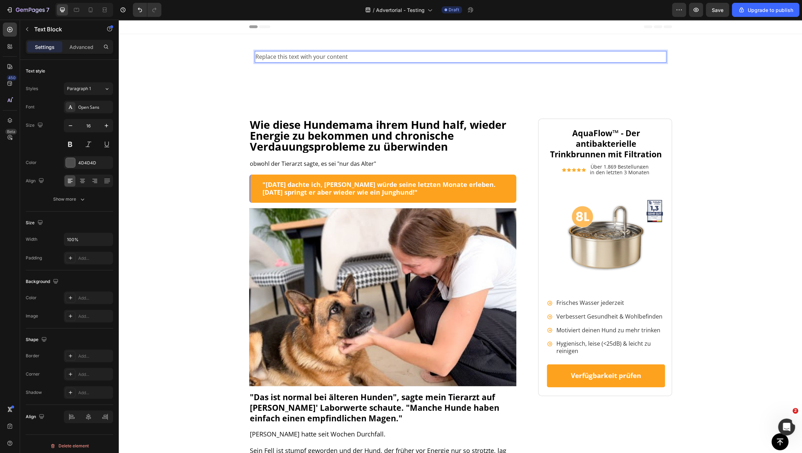
click at [331, 56] on div "Replace this text with your content" at bounding box center [460, 57] width 411 height 12
click at [331, 56] on p "Replace this text with your content" at bounding box center [460, 57] width 410 height 10
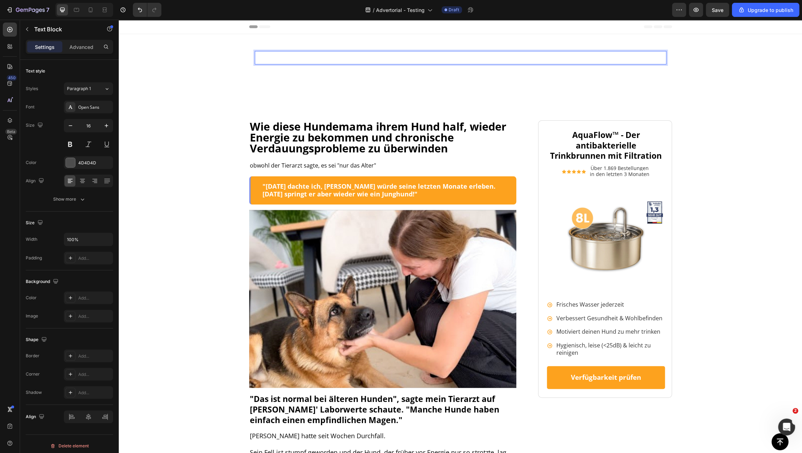
click at [330, 55] on strong "HEALTHY DOG INSIDER" at bounding box center [313, 57] width 116 height 14
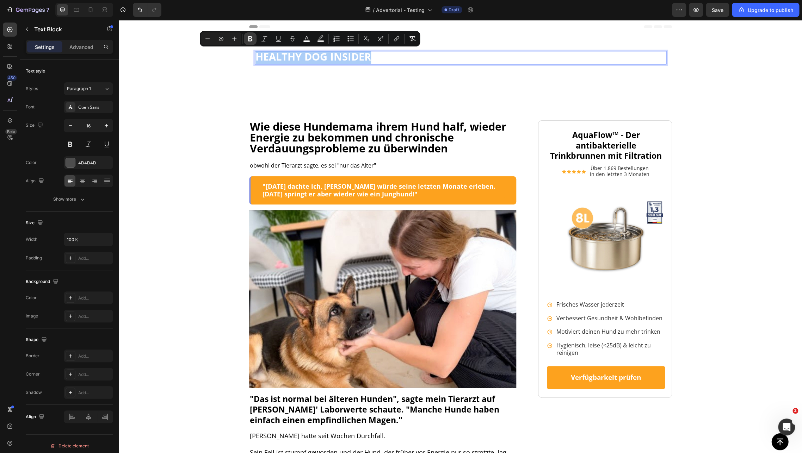
click at [250, 39] on icon "Editor contextual toolbar" at bounding box center [250, 38] width 7 height 7
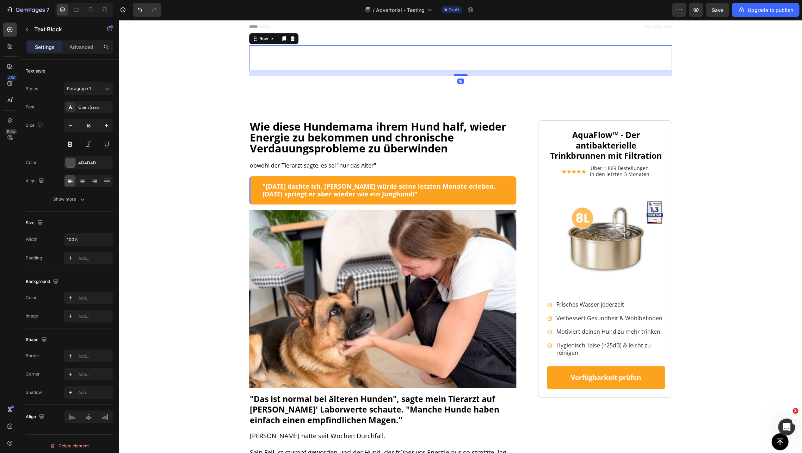
click at [252, 68] on div "HEALTHY DOG INSIDER Text Block Row 16" at bounding box center [460, 57] width 423 height 25
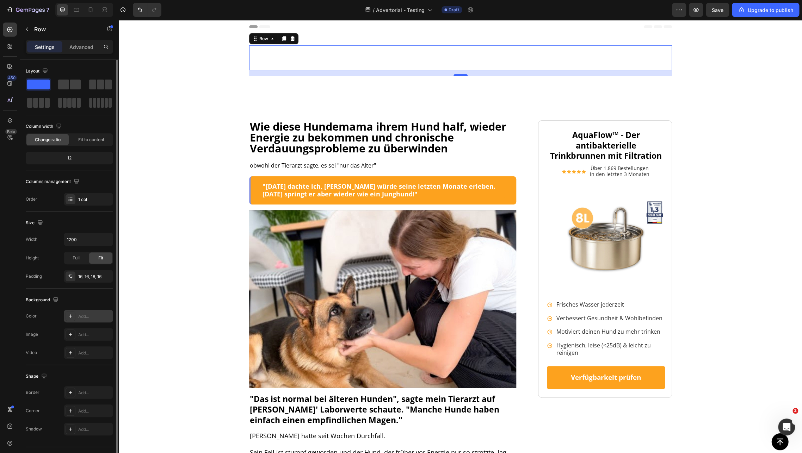
click at [90, 316] on div "Add..." at bounding box center [94, 316] width 33 height 6
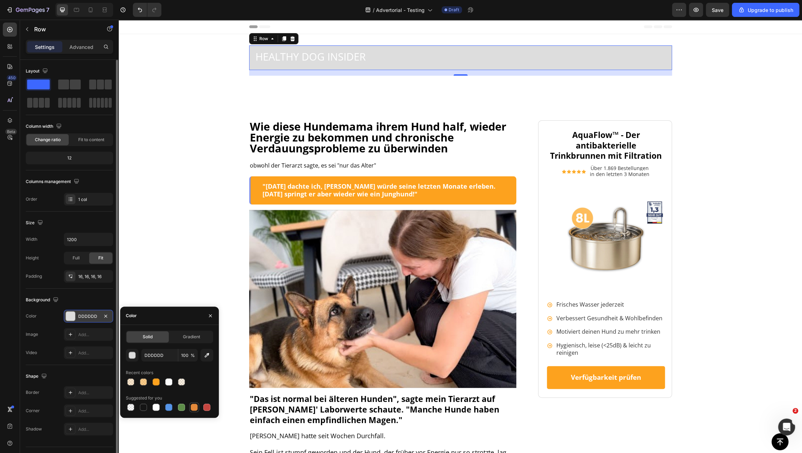
click at [192, 407] on div at bounding box center [194, 407] width 7 height 7
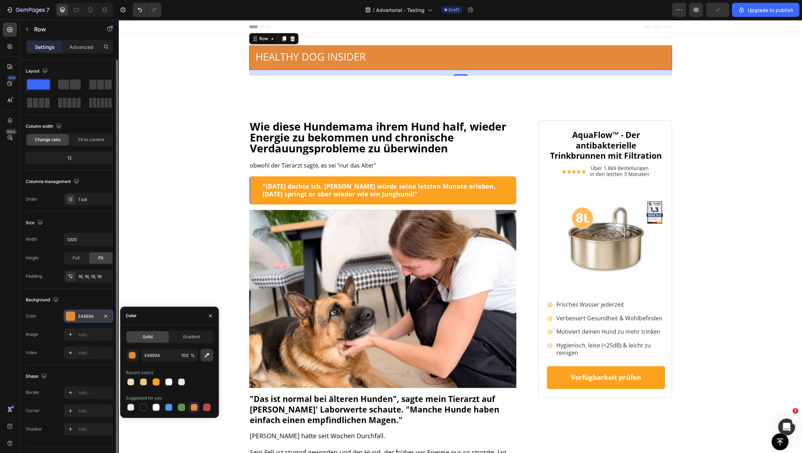
click at [205, 357] on icon "button" at bounding box center [206, 355] width 7 height 7
type input "FDA21E"
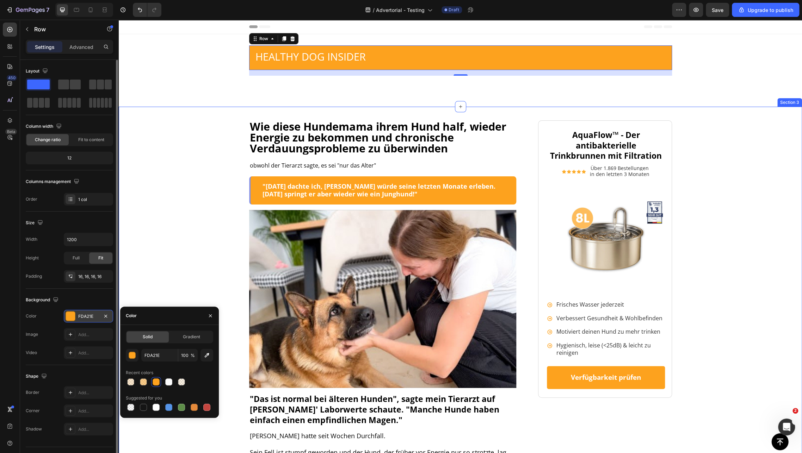
click at [209, 163] on div "Wie diese Hundemama ihrem Hund half, wieder Energie zu bekommen und chronische …" at bounding box center [460, 369] width 669 height 499
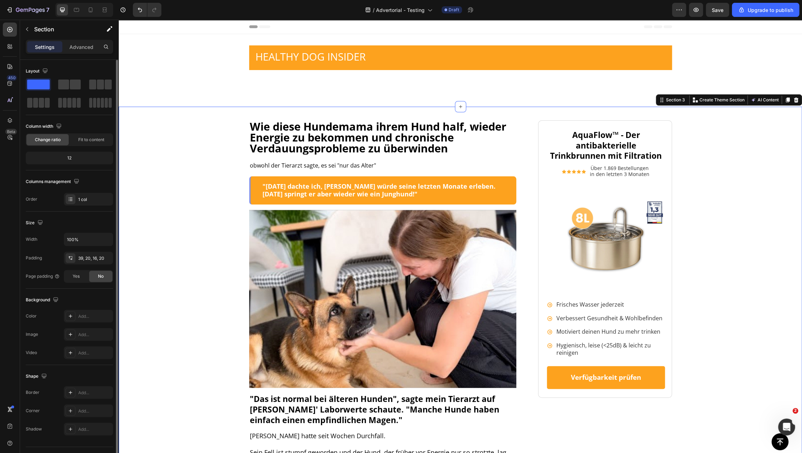
click at [199, 137] on div "Wie diese Hundemama ihrem Hund half, wieder Energie zu bekommen und chronische …" at bounding box center [460, 369] width 669 height 499
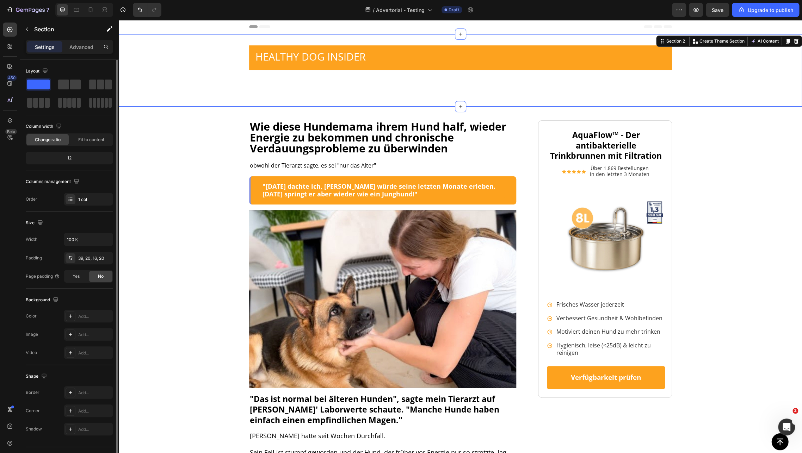
click at [306, 95] on div "HEALTHY DOG INSIDER Text Block Row HEALTHY DOG INSIDER Text Block Row Section 2…" at bounding box center [460, 70] width 683 height 73
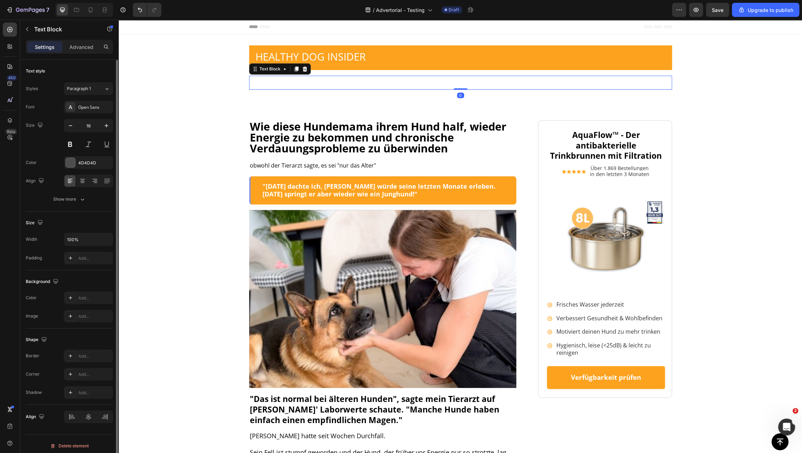
click at [319, 78] on strong "HEALTHY DOG INSIDER" at bounding box center [322, 81] width 144 height 17
click at [302, 69] on icon at bounding box center [304, 69] width 5 height 5
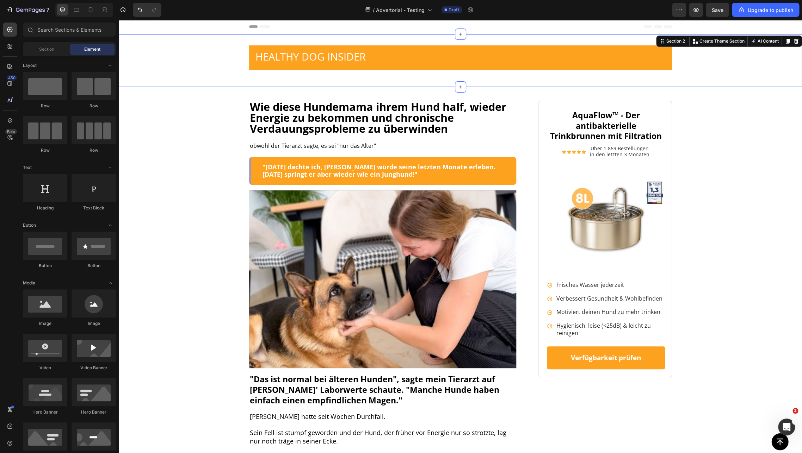
click at [329, 78] on div "HEALTHY DOG INSIDER Text Block Row Row Section 2 You can create reusable sectio…" at bounding box center [460, 60] width 683 height 53
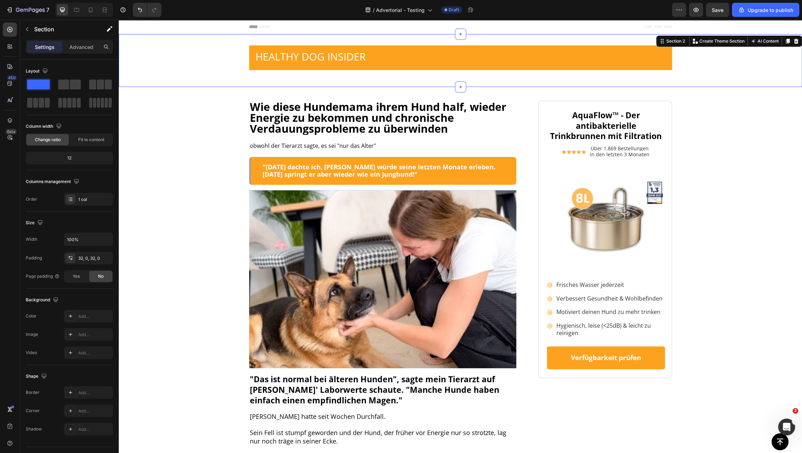
click at [356, 38] on div "HEALTHY DOG INSIDER Text Block Row Row Section 2 You can create reusable sectio…" at bounding box center [460, 60] width 683 height 53
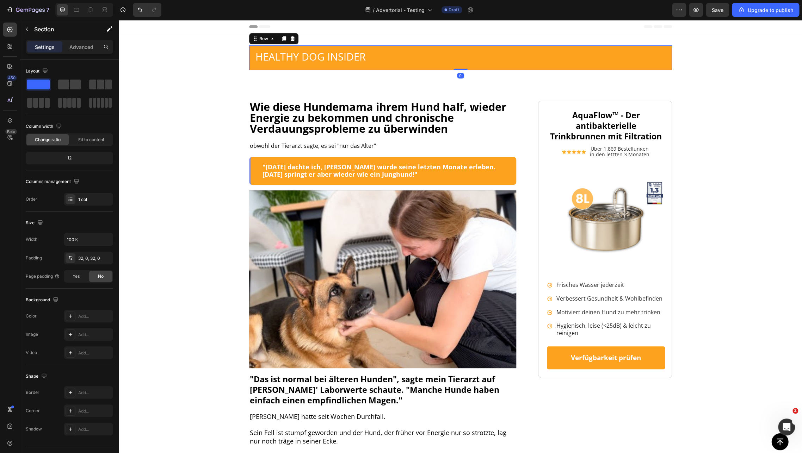
click at [411, 48] on div "HEALTHY DOG INSIDER Text Block Row 0" at bounding box center [460, 57] width 423 height 25
click at [320, 57] on span "HEALTHY DOG INSIDER" at bounding box center [310, 57] width 110 height 14
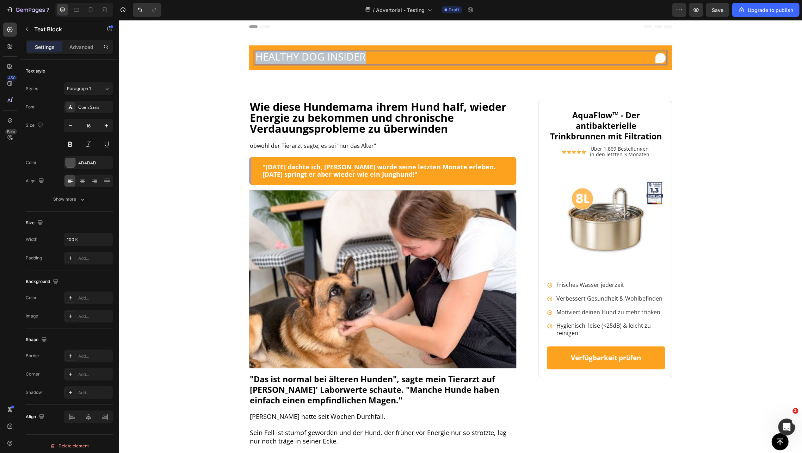
click at [319, 57] on span "HEALTHY DOG INSIDER" at bounding box center [310, 57] width 110 height 14
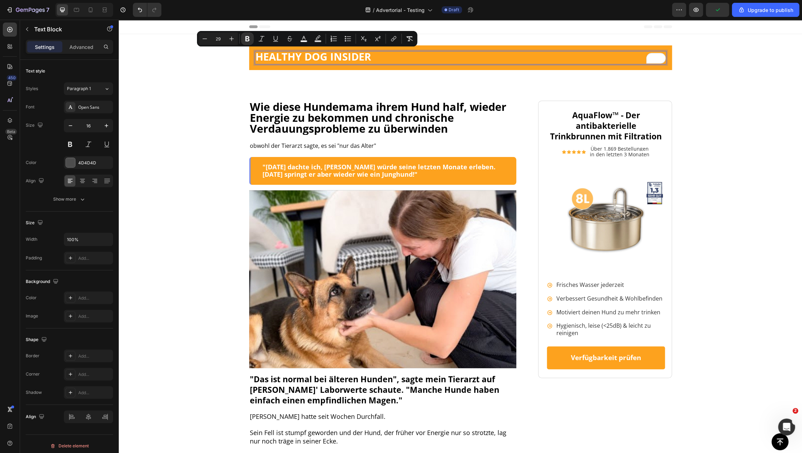
click at [344, 58] on strong "HEALTHY DOG INSIDER" at bounding box center [313, 57] width 116 height 14
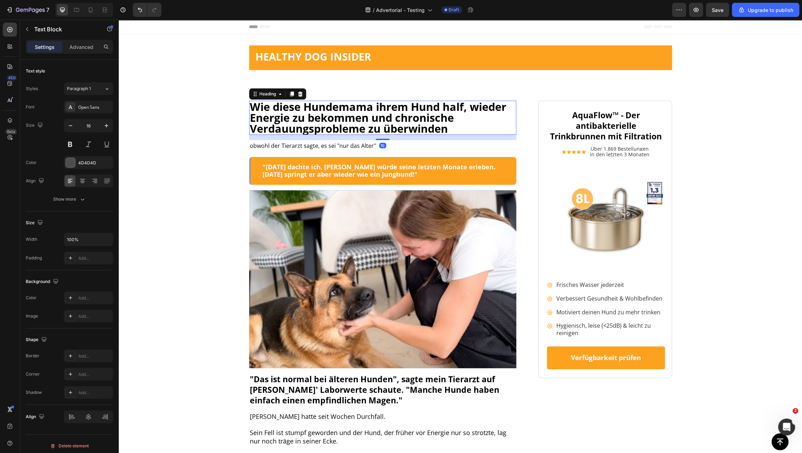
click at [296, 107] on strong "Wie diese Hundemama ihrem Hund half, wieder Energie zu bekommen und chronische …" at bounding box center [378, 117] width 256 height 37
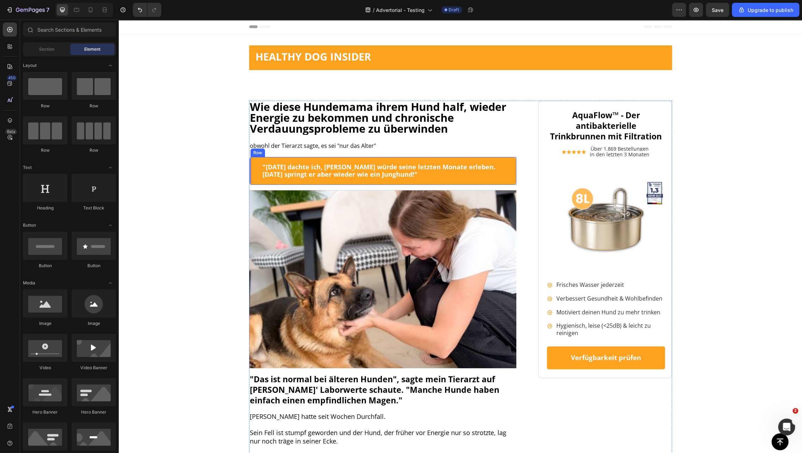
click at [249, 166] on div ""[DATE] dachte ich, [PERSON_NAME] würde seine letzten Monate erleben. [DATE] sp…" at bounding box center [382, 171] width 267 height 28
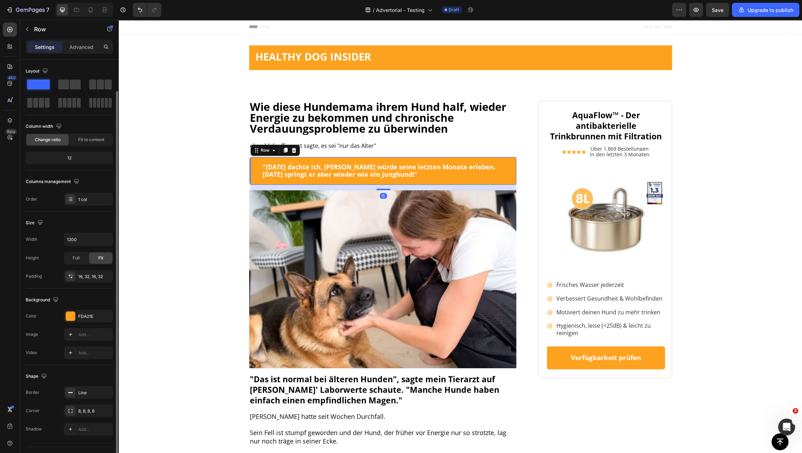
scroll to position [16, 0]
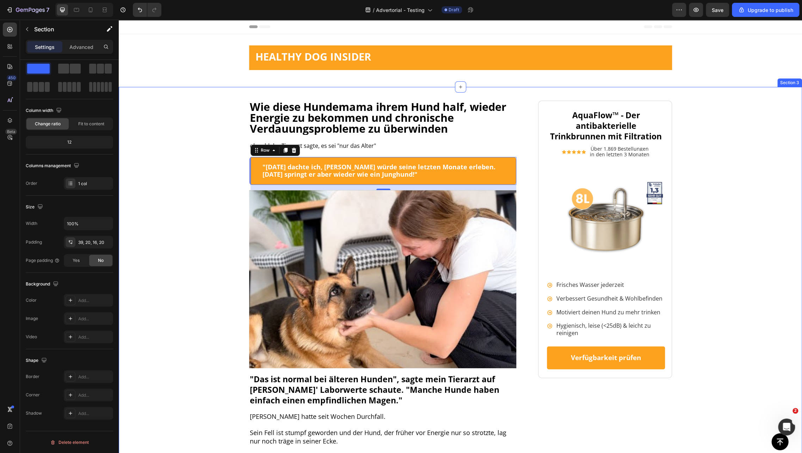
click at [243, 171] on div "Wie diese Hundemama ihrem Hund half, wieder Energie zu bekommen und chronische …" at bounding box center [460, 350] width 669 height 499
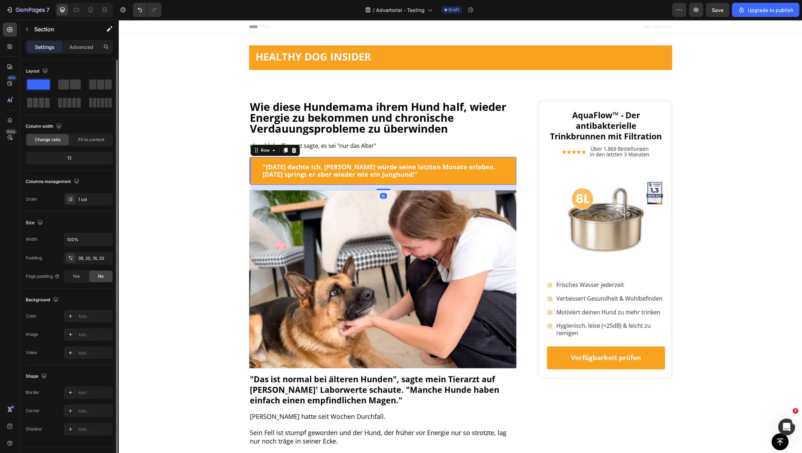
click at [249, 169] on div ""[DATE] dachte ich, [PERSON_NAME] würde seine letzten Monate erleben. [DATE] sp…" at bounding box center [382, 171] width 267 height 28
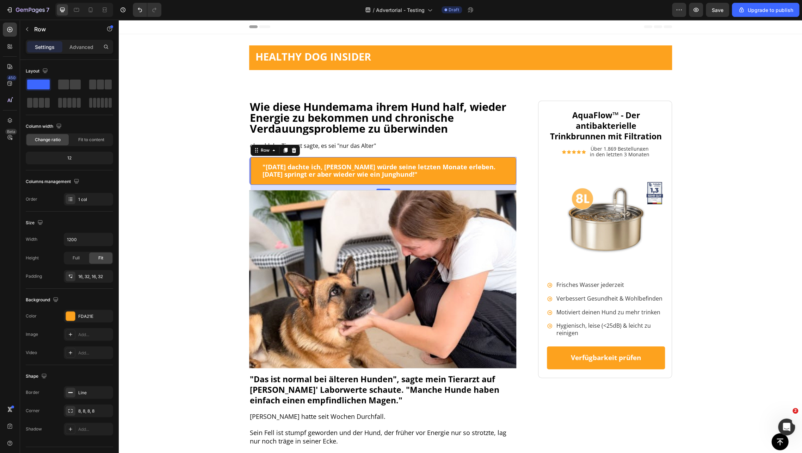
click at [249, 161] on div ""[DATE] dachte ich, [PERSON_NAME] würde seine letzten Monate erleben. [DATE] sp…" at bounding box center [382, 171] width 267 height 28
click at [241, 161] on div "Wie diese Hundemama ihrem Hund half, wieder Energie zu bekommen und chronische …" at bounding box center [460, 350] width 669 height 499
click at [250, 162] on div ""[DATE] dachte ich, [PERSON_NAME] würde seine letzten Monate erleben. [DATE] sp…" at bounding box center [382, 171] width 267 height 28
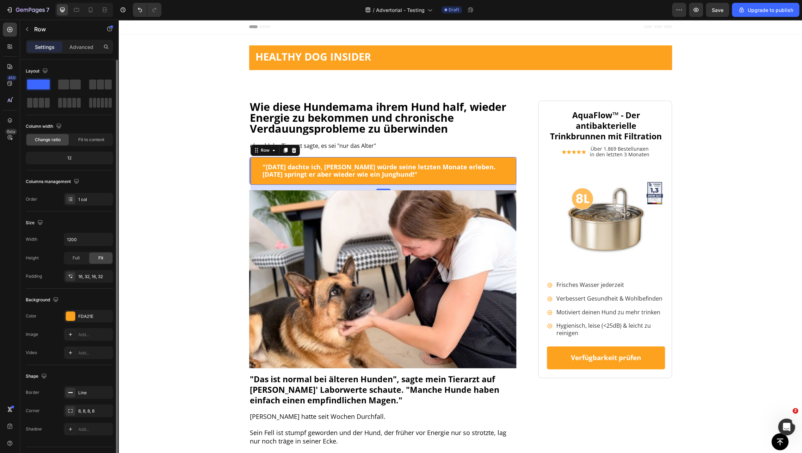
scroll to position [16, 0]
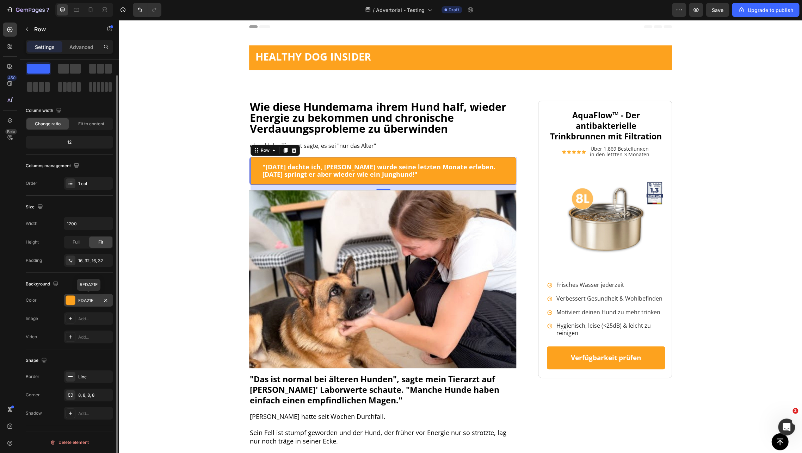
click at [86, 298] on div "FDA21E" at bounding box center [88, 301] width 20 height 6
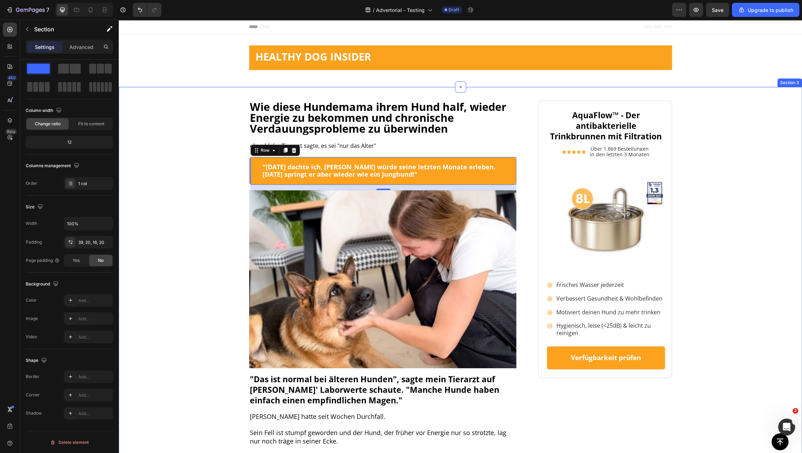
click at [237, 174] on div "Wie diese Hundemama ihrem Hund half, wieder Energie zu bekommen und chronische …" at bounding box center [460, 350] width 669 height 499
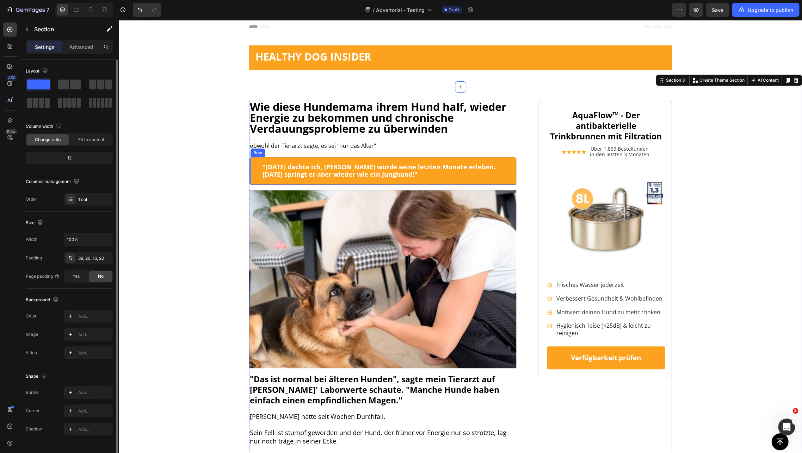
click at [249, 171] on div ""[DATE] dachte ich, [PERSON_NAME] würde seine letzten Monate erleben. [DATE] sp…" at bounding box center [382, 171] width 267 height 28
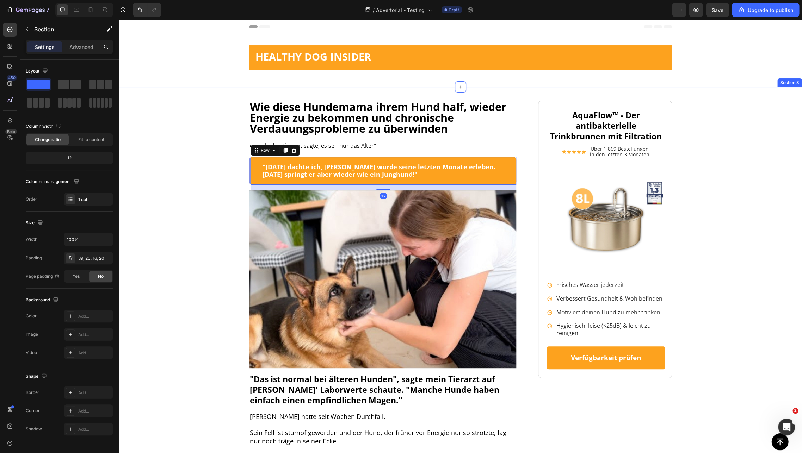
click at [244, 171] on div "Wie diese Hundemama ihrem Hund half, wieder Energie zu bekommen und chronische …" at bounding box center [460, 350] width 669 height 499
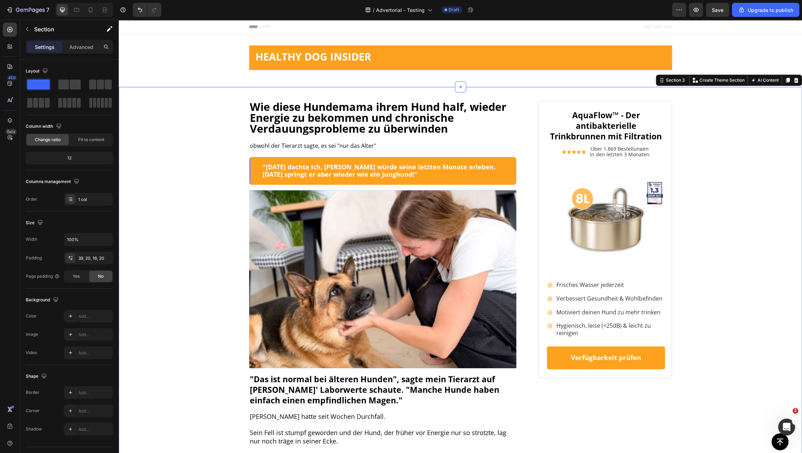
click at [243, 160] on div "Wie diese Hundemama ihrem Hund half, wieder Energie zu bekommen und chronische …" at bounding box center [460, 350] width 669 height 499
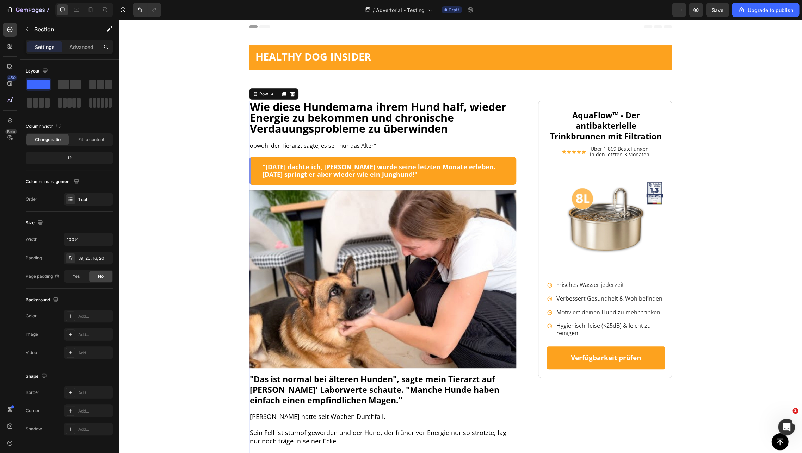
click at [249, 154] on div "Wie diese Hundemama ihrem Hund half, wieder Energie zu bekommen und chronische …" at bounding box center [382, 350] width 267 height 499
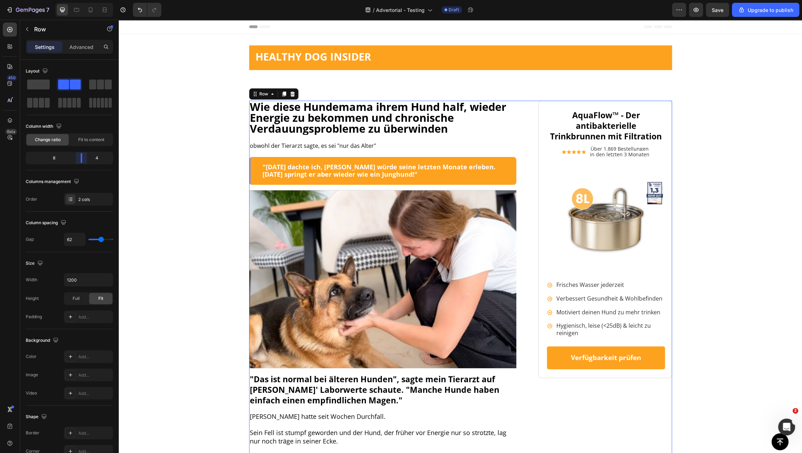
click at [82, 0] on body "7 / Advertorial - Testing Draft Preview Save Upgrade to publish 450 Beta Sectio…" at bounding box center [401, 0] width 802 height 0
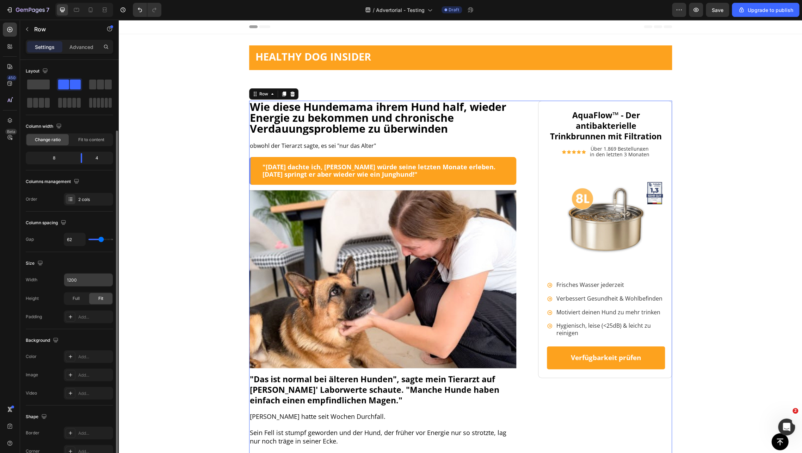
scroll to position [78, 0]
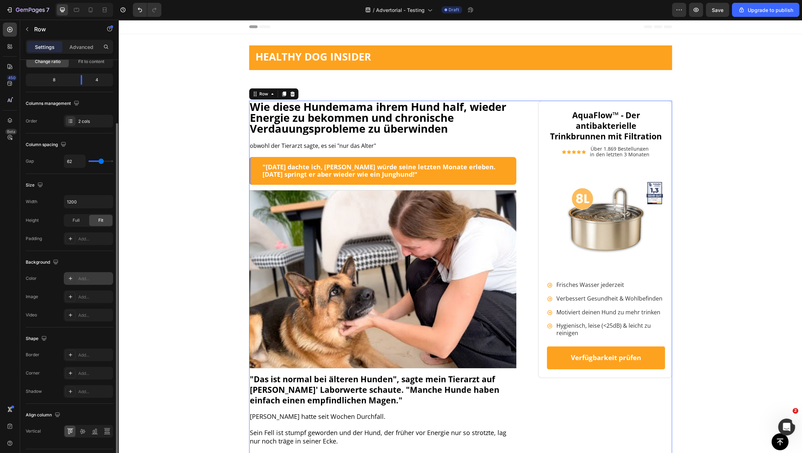
click at [84, 276] on div "Add..." at bounding box center [94, 279] width 33 height 6
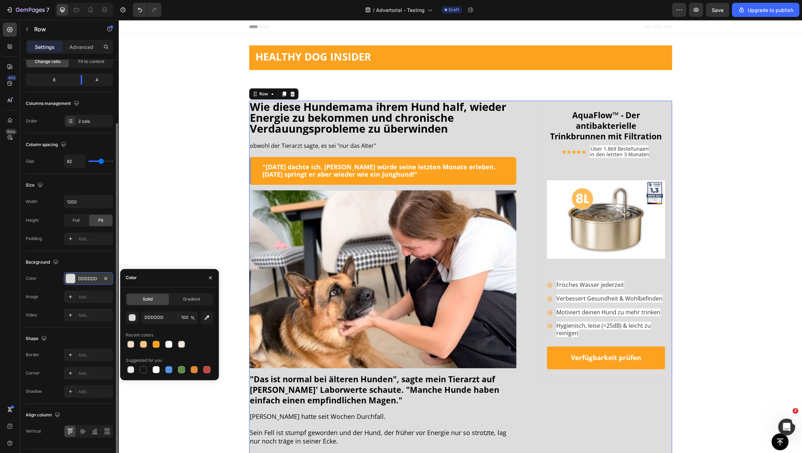
click at [76, 257] on div "Background" at bounding box center [69, 262] width 87 height 11
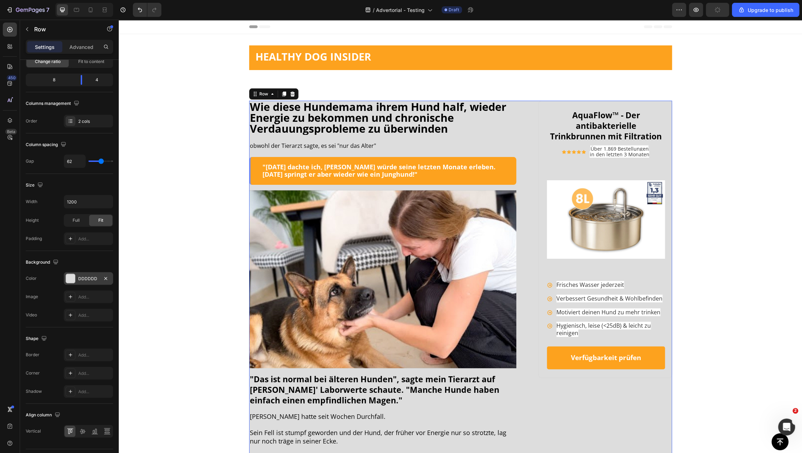
click at [85, 276] on div "DDDDDD" at bounding box center [88, 279] width 20 height 6
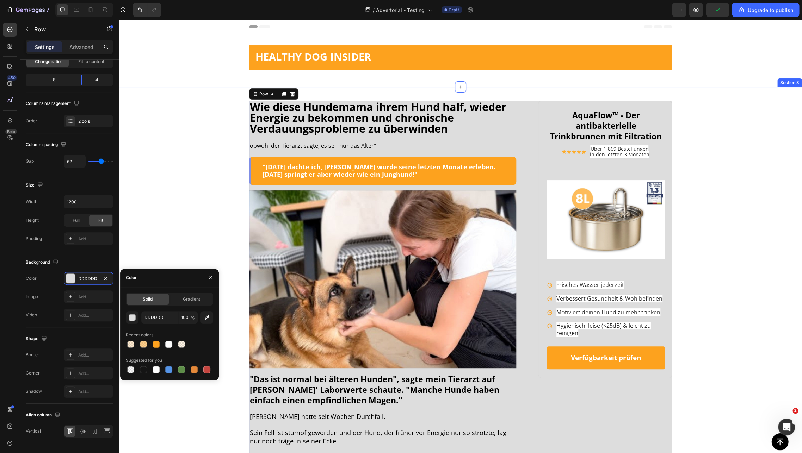
scroll to position [16, 0]
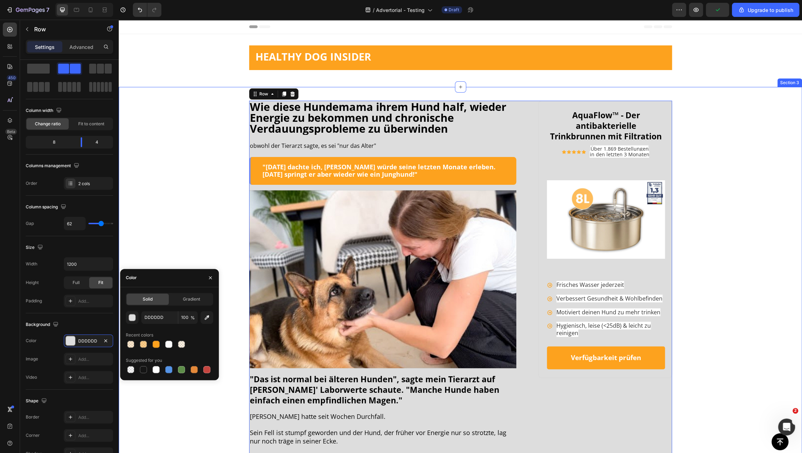
click at [176, 224] on div "Wie diese Hundemama ihrem Hund half, wieder Energie zu bekommen und chronische …" at bounding box center [460, 350] width 669 height 499
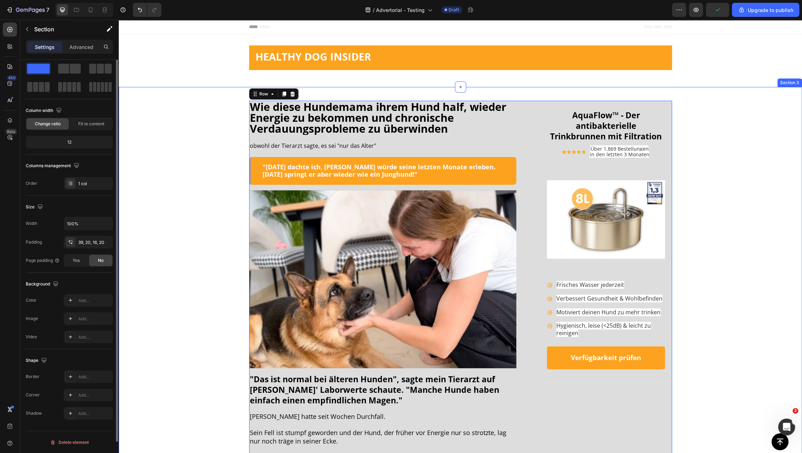
scroll to position [0, 0]
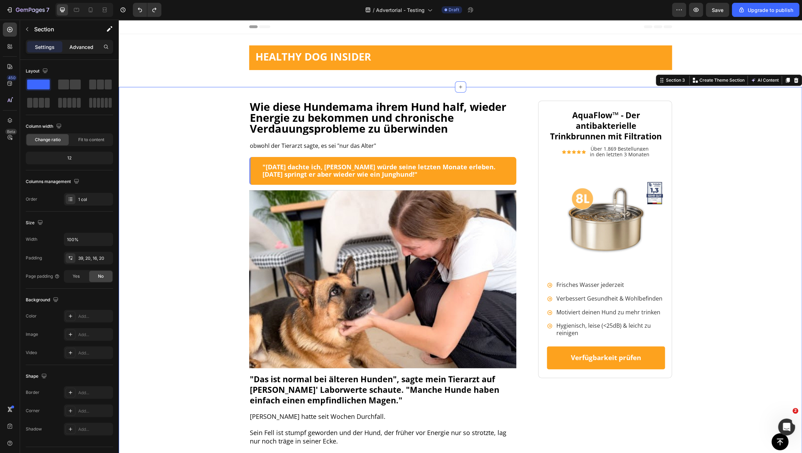
click at [77, 50] on p "Advanced" at bounding box center [81, 46] width 24 height 7
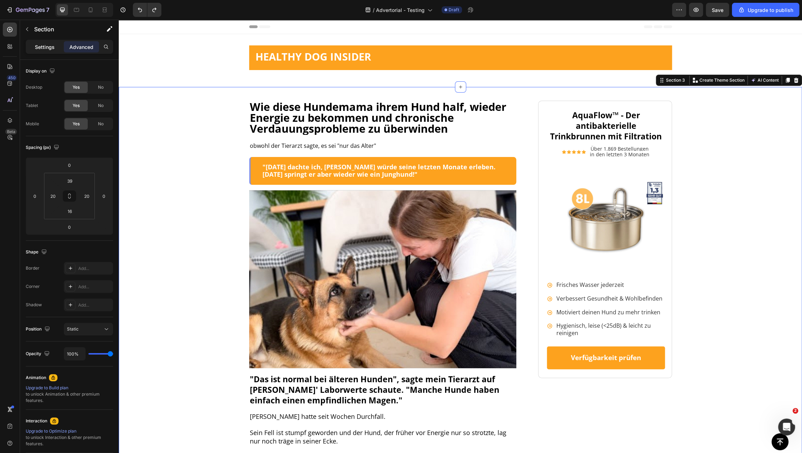
click at [49, 46] on p "Settings" at bounding box center [45, 46] width 20 height 7
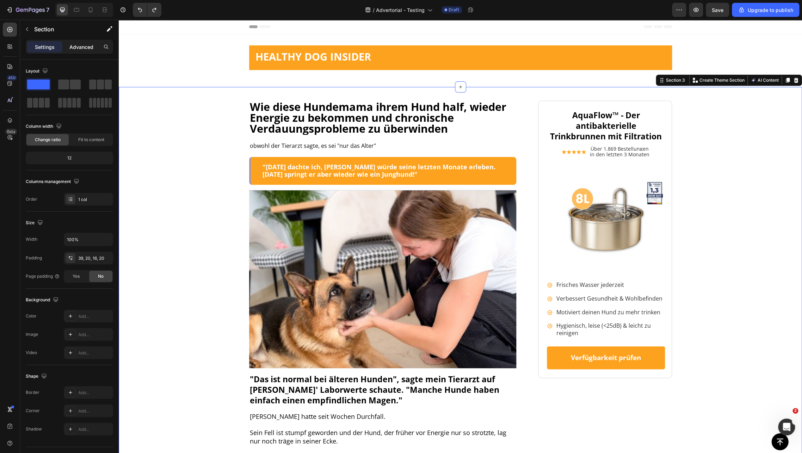
click at [74, 46] on p "Advanced" at bounding box center [81, 46] width 24 height 7
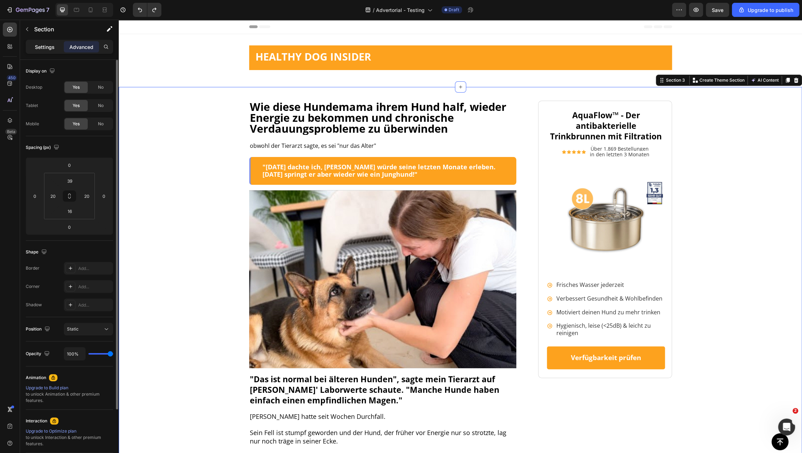
click at [50, 44] on p "Settings" at bounding box center [45, 46] width 20 height 7
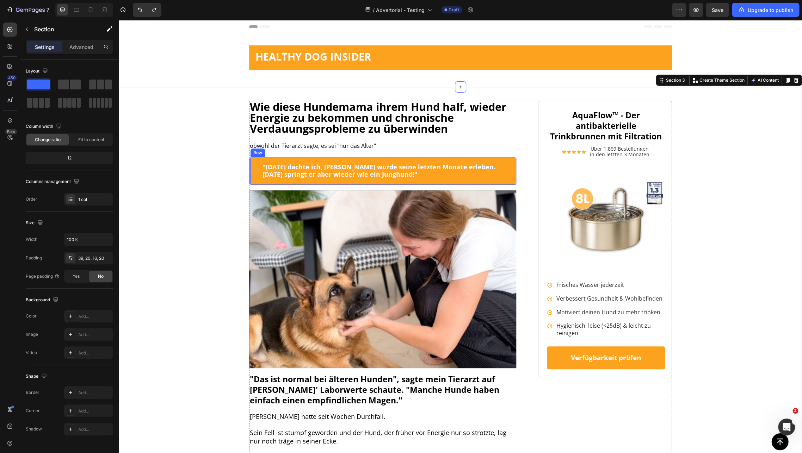
click at [250, 167] on div ""[DATE] dachte ich, [PERSON_NAME] würde seine letzten Monate erleben. [DATE] sp…" at bounding box center [382, 171] width 267 height 28
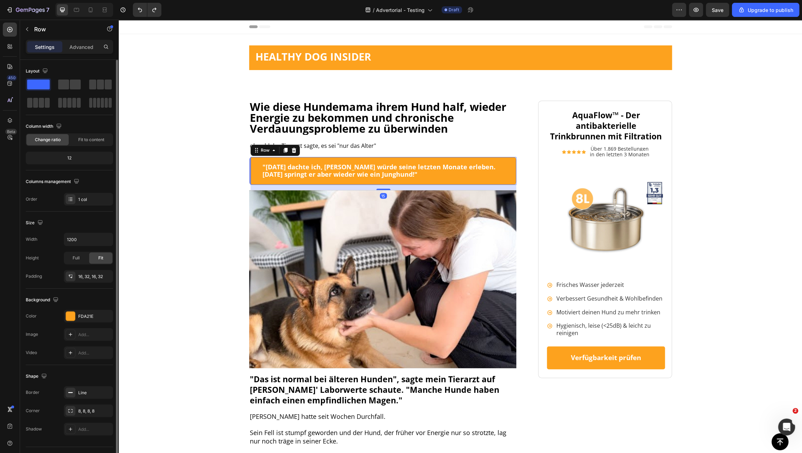
click at [75, 292] on div "Background The changes might be hidden by the video. Color FDA21E Image Add... …" at bounding box center [69, 327] width 87 height 76
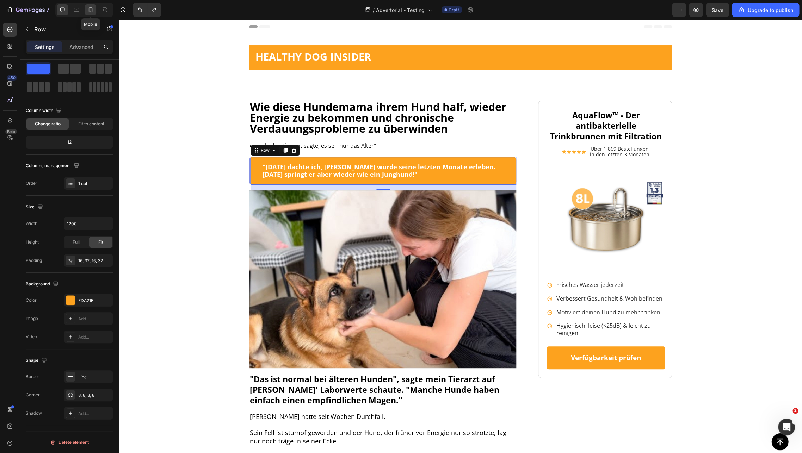
click at [94, 9] on icon at bounding box center [90, 9] width 7 height 7
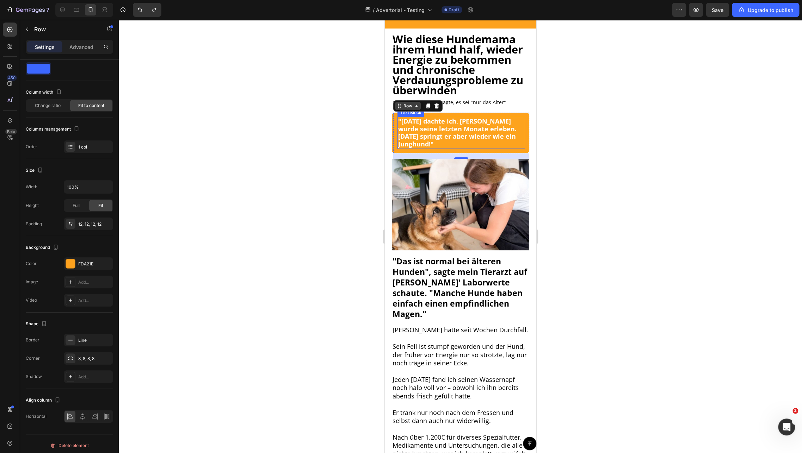
scroll to position [57, 0]
click at [392, 130] on div ""[DATE] dachte ich, [PERSON_NAME] würde seine letzten Monate erleben. [DATE] sp…" at bounding box center [459, 133] width 137 height 41
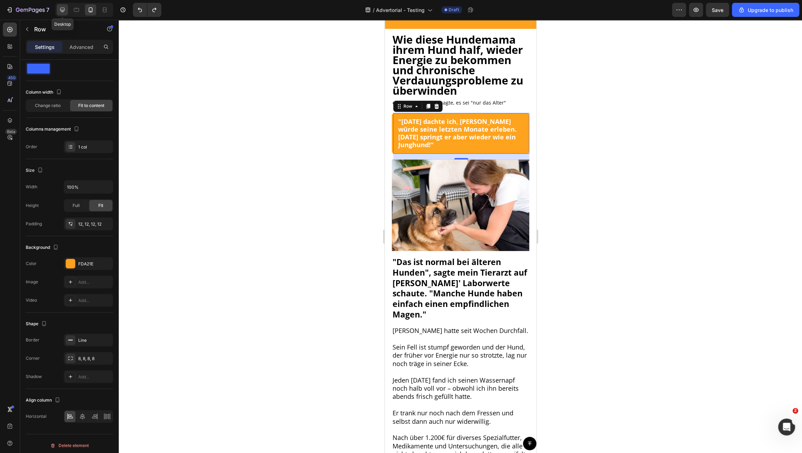
click at [58, 10] on div at bounding box center [62, 9] width 11 height 11
type input "1200"
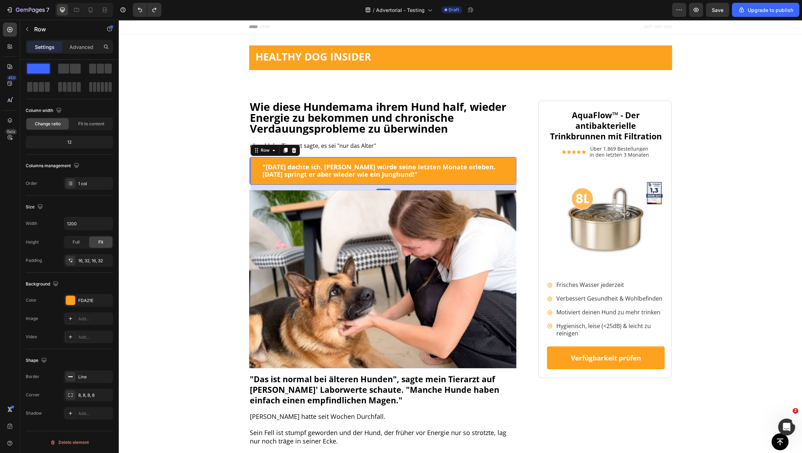
click at [252, 160] on div ""[DATE] dachte ich, [PERSON_NAME] würde seine letzten Monate erleben. [DATE] sp…" at bounding box center [382, 171] width 267 height 28
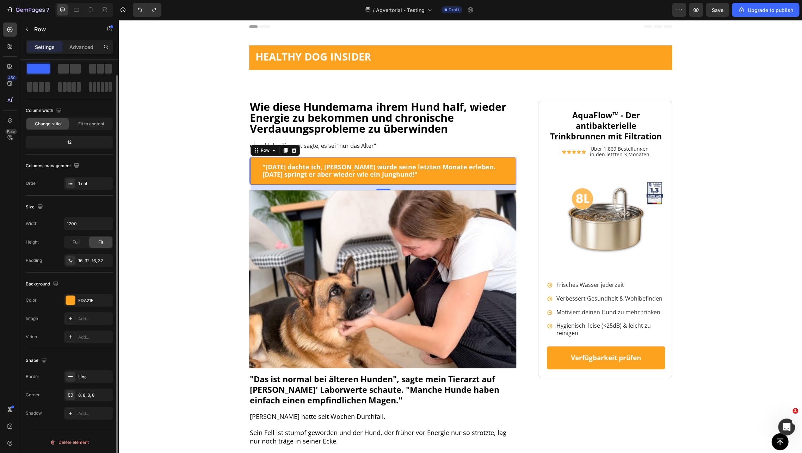
click at [70, 201] on div "Size" at bounding box center [69, 206] width 87 height 11
click at [76, 123] on div "Fit to content" at bounding box center [91, 123] width 42 height 11
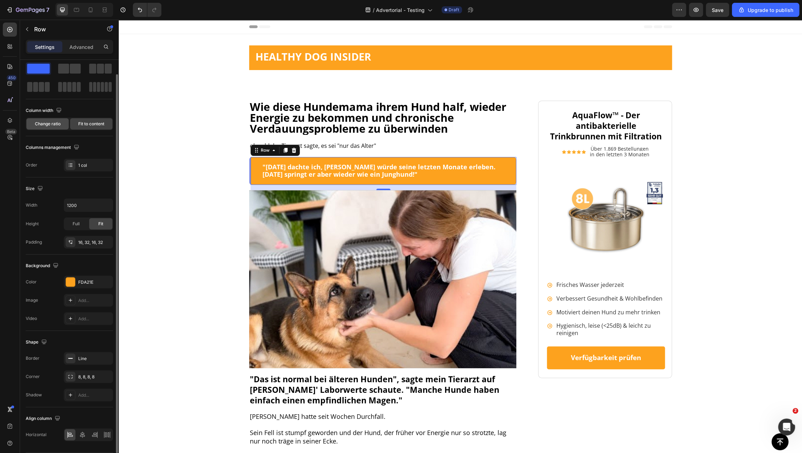
click at [48, 123] on span "Change ratio" at bounding box center [48, 124] width 26 height 6
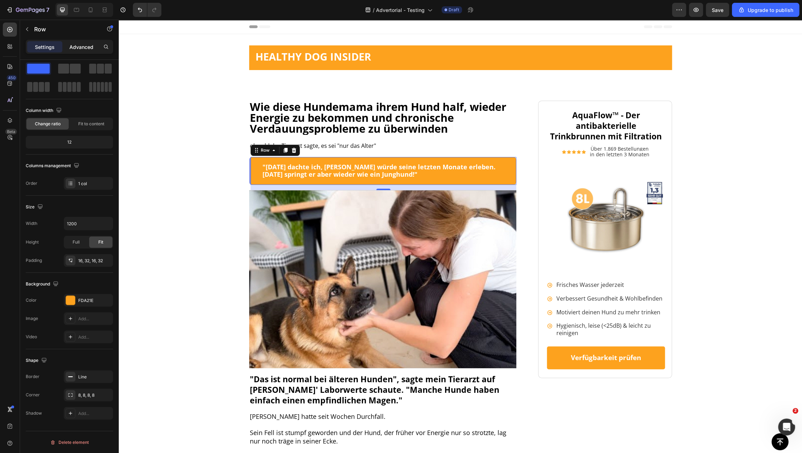
click at [76, 42] on div "Advanced" at bounding box center [81, 46] width 35 height 11
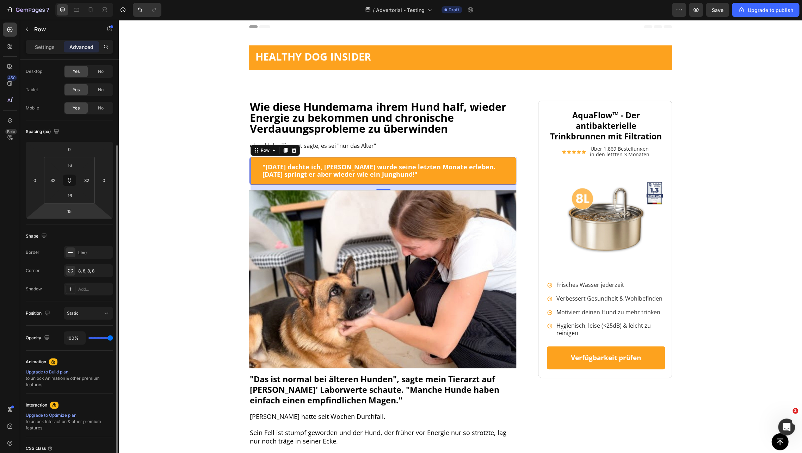
scroll to position [75, 0]
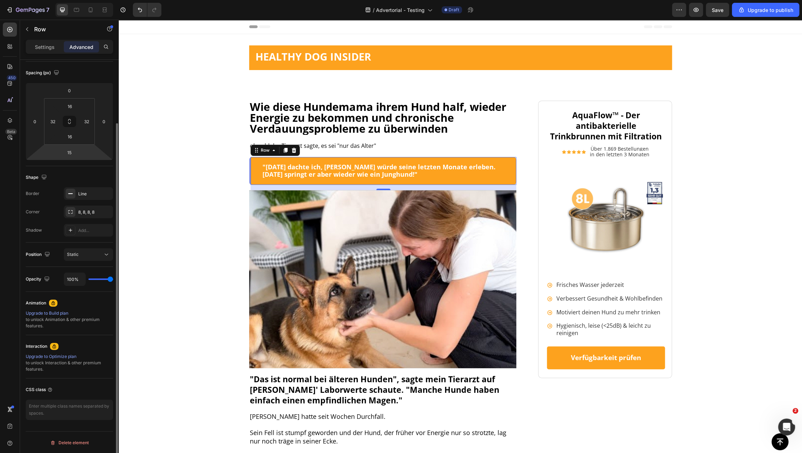
click at [79, 186] on div "Shape Border Line Corner 8, 8, 8, 8 Shadow Add..." at bounding box center [69, 204] width 87 height 76
click at [80, 191] on div "Line" at bounding box center [88, 194] width 20 height 6
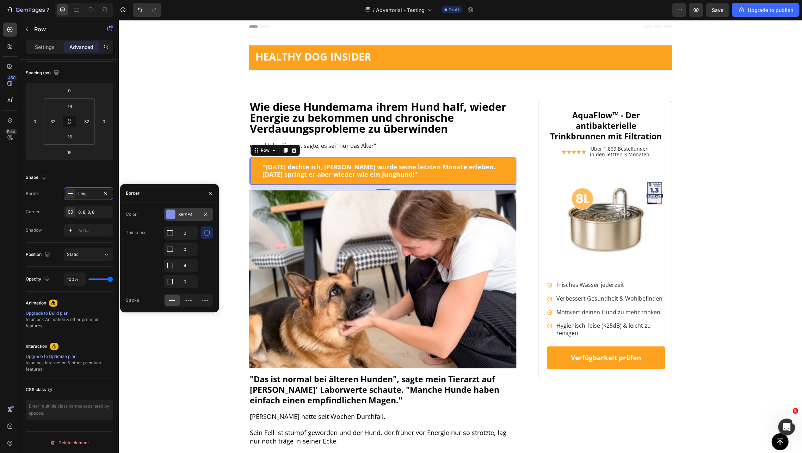
click at [167, 215] on div at bounding box center [170, 214] width 9 height 9
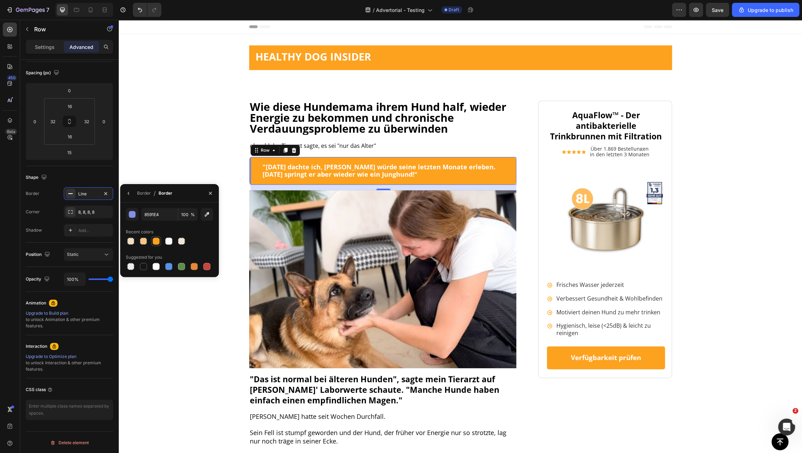
click at [155, 240] on div at bounding box center [156, 241] width 7 height 7
type input "FDA21E"
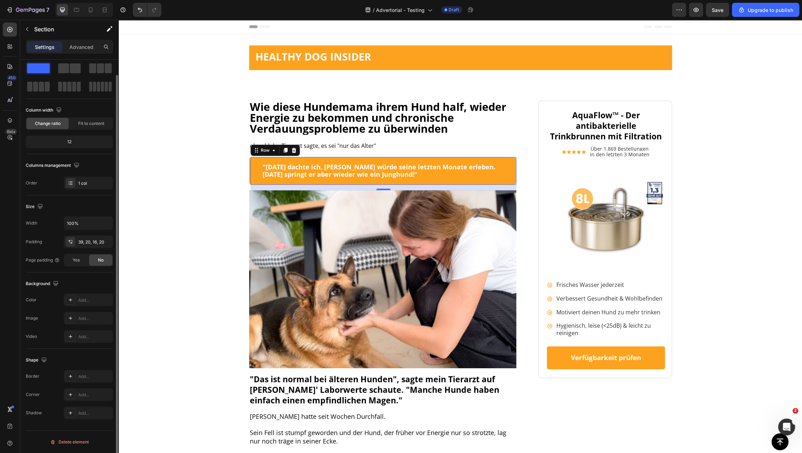
scroll to position [0, 0]
click at [199, 163] on div "Wie diese Hundemama ihrem Hund half, wieder Energie zu bekommen und chronische …" at bounding box center [460, 350] width 669 height 499
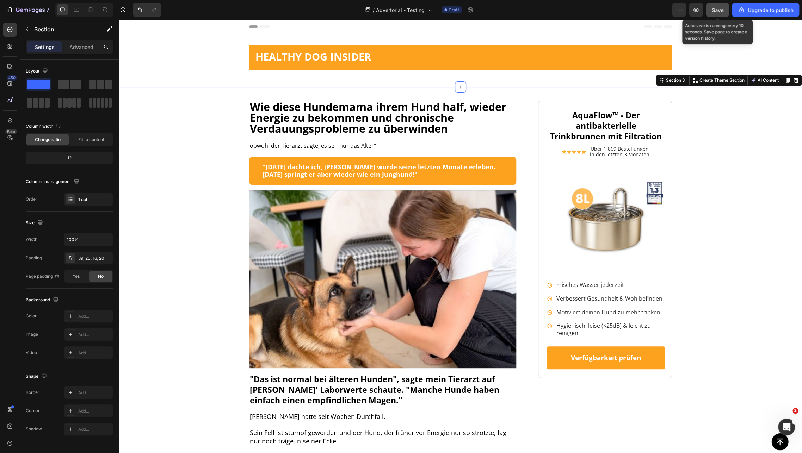
click at [713, 11] on span "Save" at bounding box center [718, 10] width 12 height 6
click at [685, 154] on div "Wie diese Hundemama ihrem Hund half, wieder Energie zu bekommen und chronische …" at bounding box center [460, 350] width 669 height 499
click at [721, 141] on div "Wie diese Hundemama ihrem Hund half, wieder Energie zu bekommen und chronische …" at bounding box center [460, 350] width 669 height 499
click at [88, 8] on icon at bounding box center [90, 9] width 7 height 7
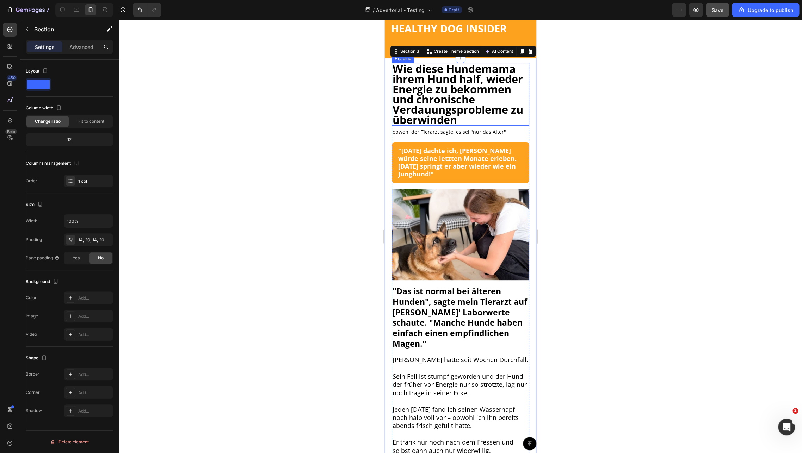
scroll to position [2, 0]
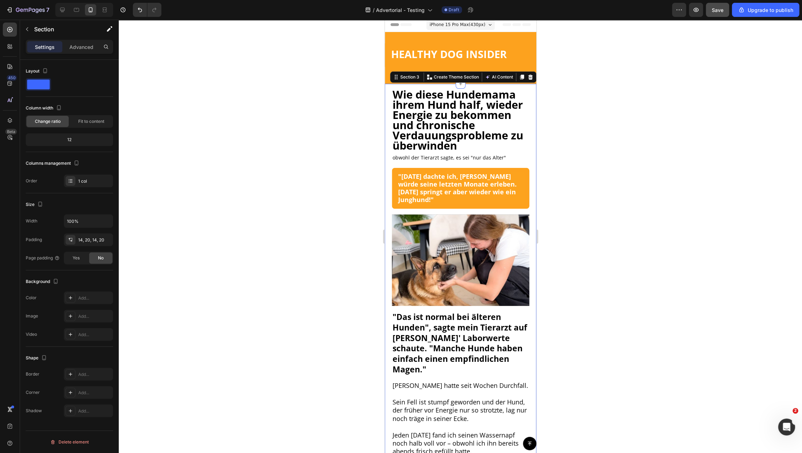
click at [550, 85] on div at bounding box center [460, 237] width 683 height 434
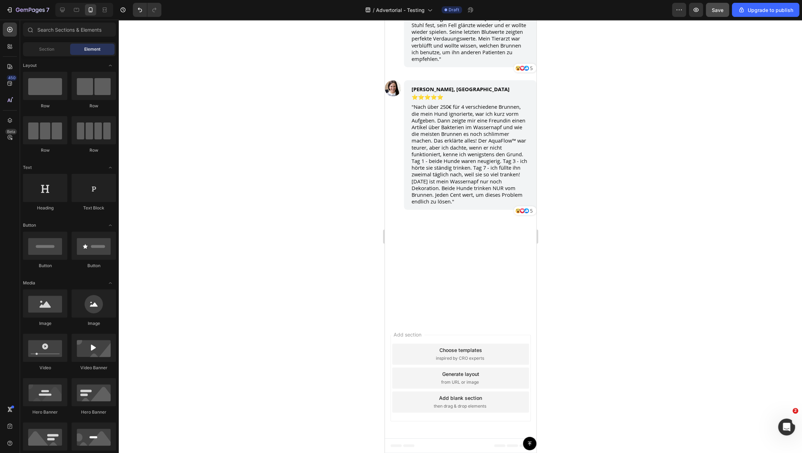
scroll to position [5133, 0]
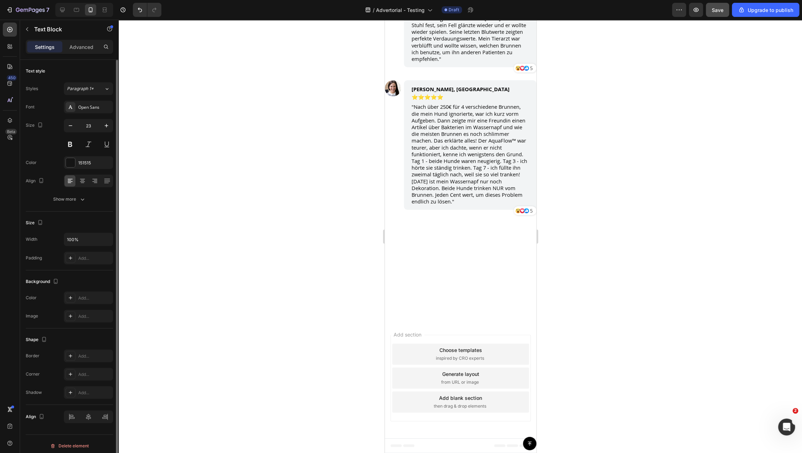
scroll to position [3, 0]
click at [90, 69] on div "Text style" at bounding box center [69, 67] width 87 height 11
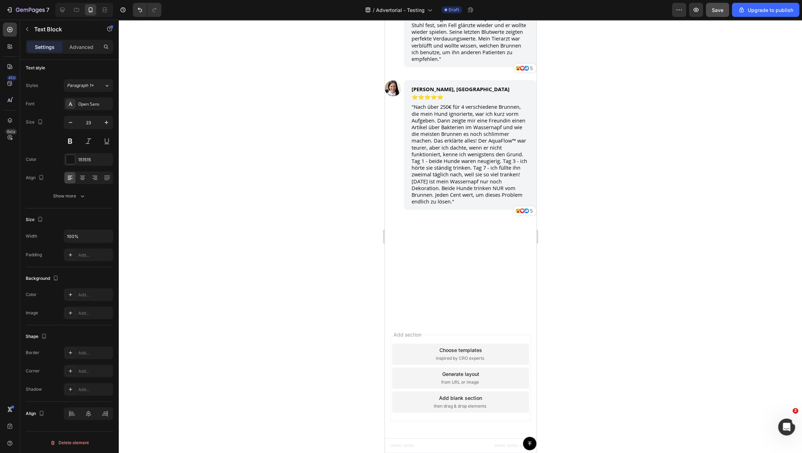
drag, startPoint x: 381, startPoint y: 132, endPoint x: 623, endPoint y: 107, distance: 243.7
click at [623, 107] on div at bounding box center [460, 237] width 683 height 434
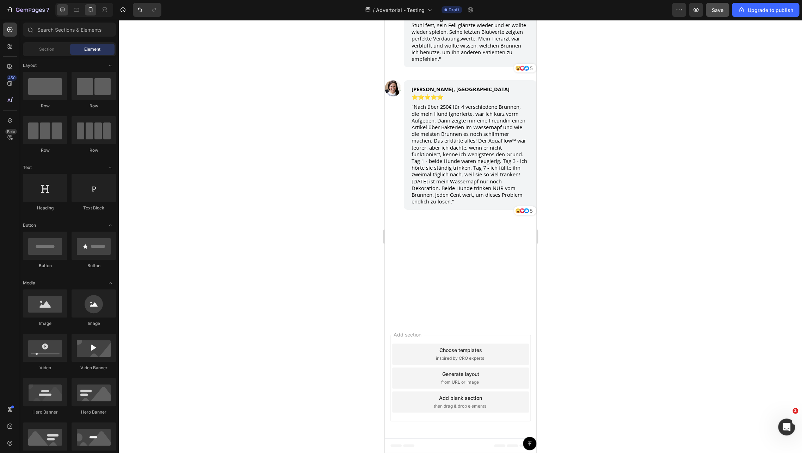
click at [64, 7] on icon at bounding box center [62, 9] width 7 height 7
